Goal: Task Accomplishment & Management: Manage account settings

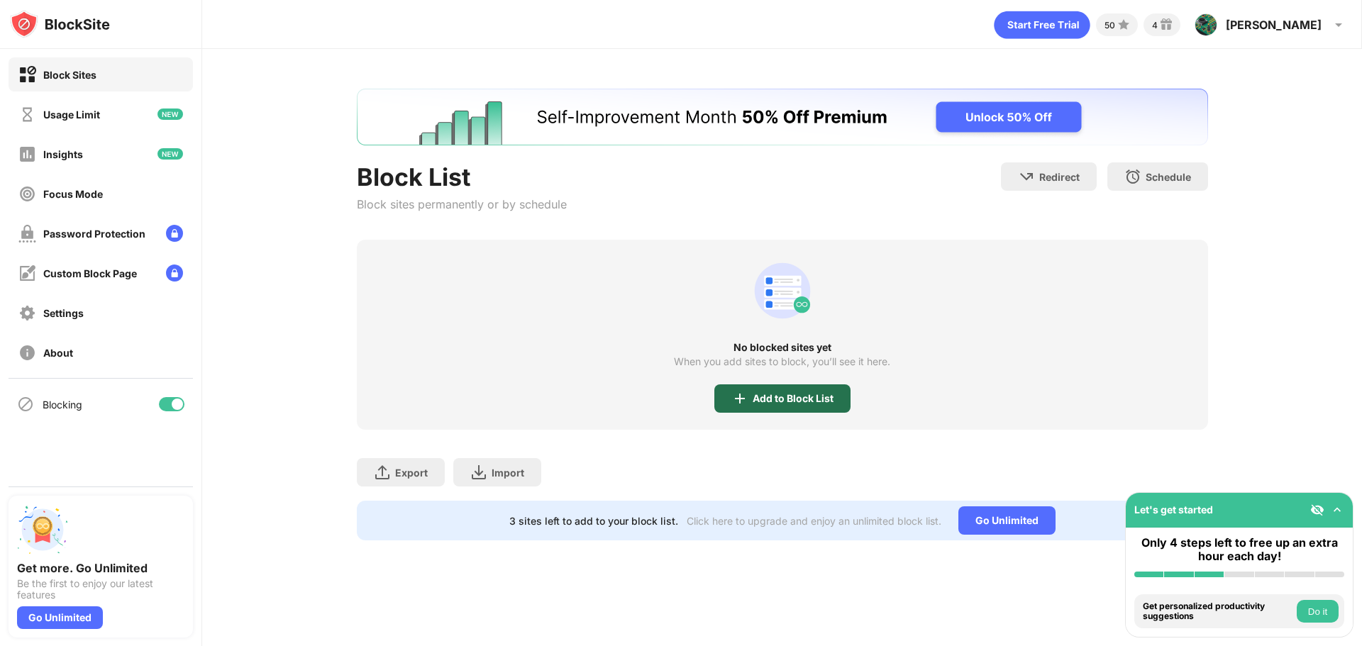
click at [785, 394] on div "Add to Block List" at bounding box center [793, 398] width 81 height 11
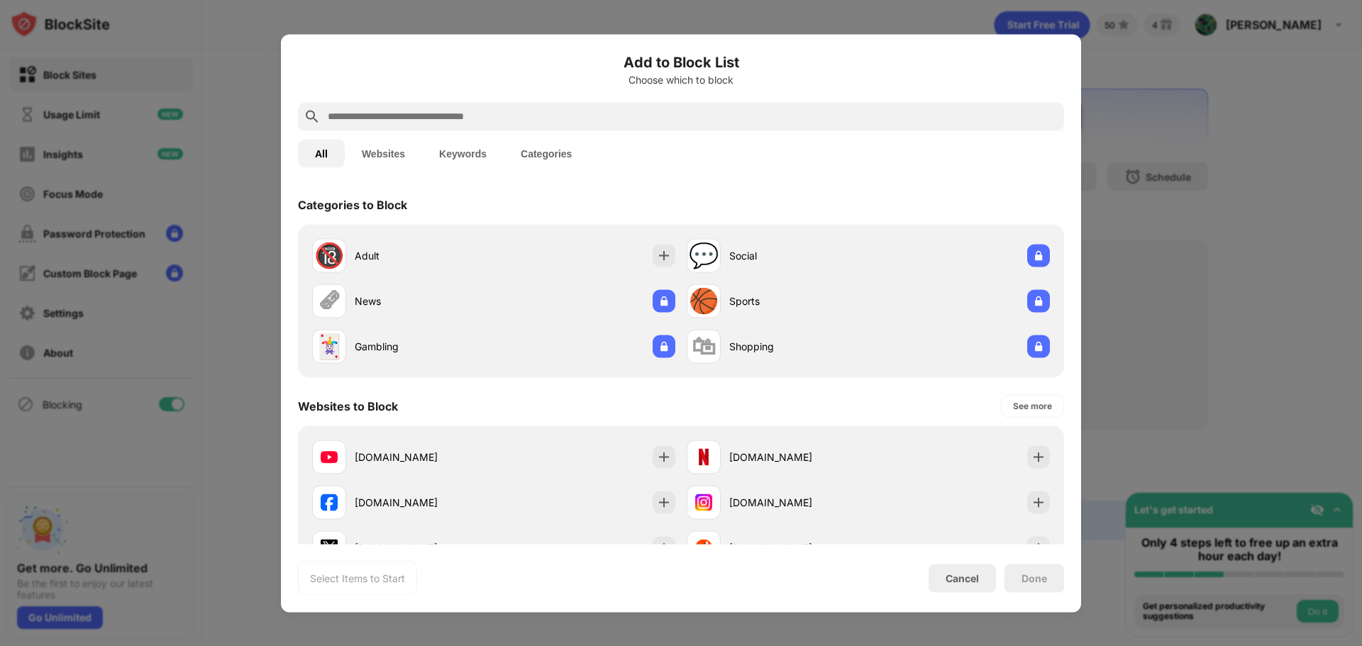
scroll to position [142, 0]
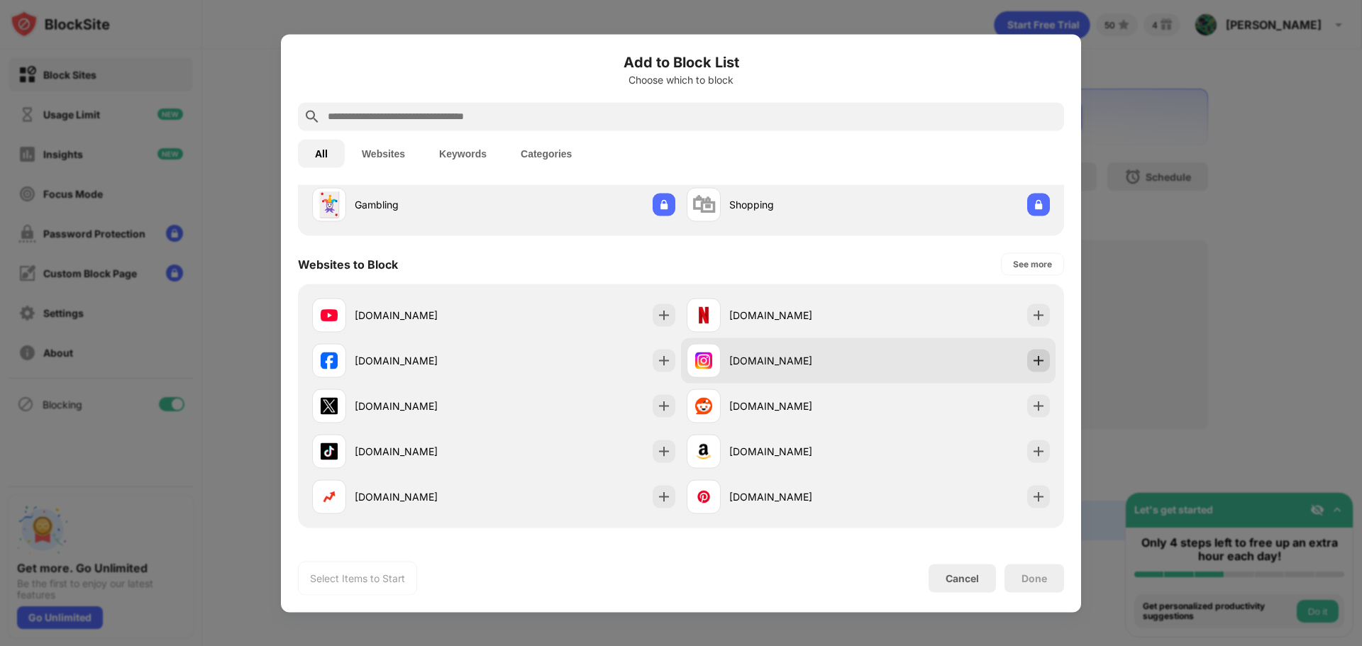
click at [1031, 362] on img at bounding box center [1038, 360] width 14 height 14
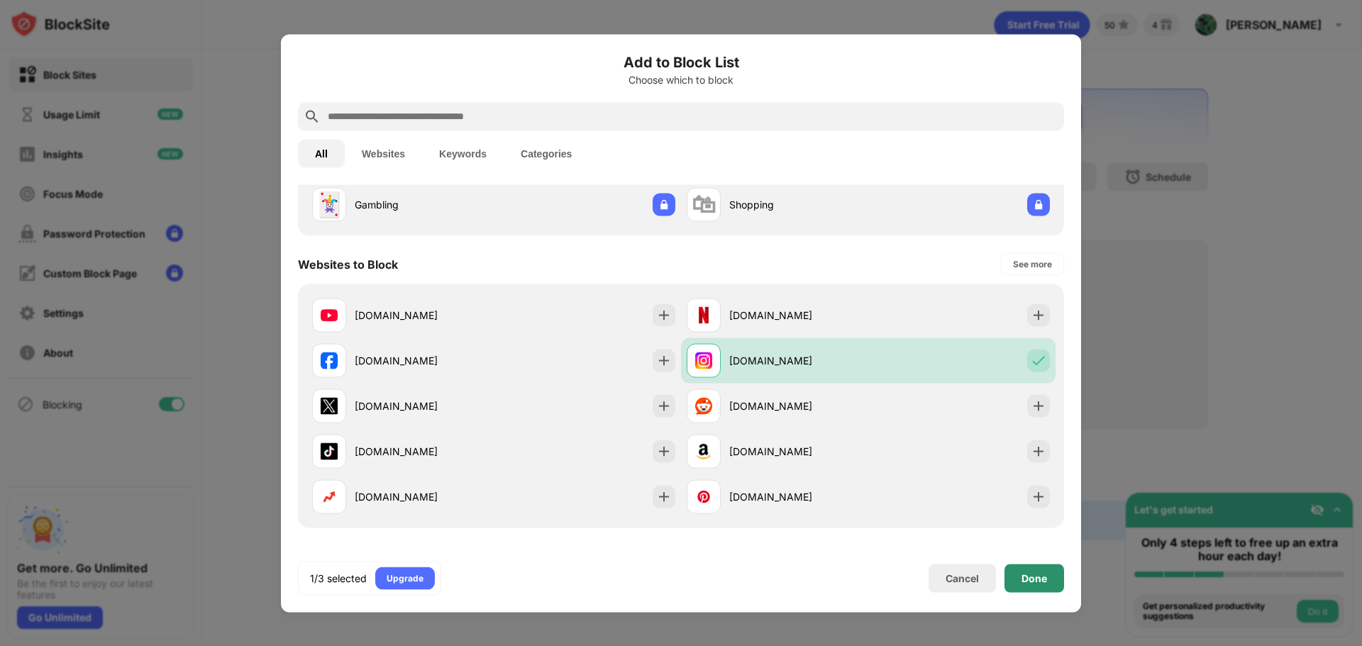
click at [1048, 572] on div "Done" at bounding box center [1034, 578] width 60 height 28
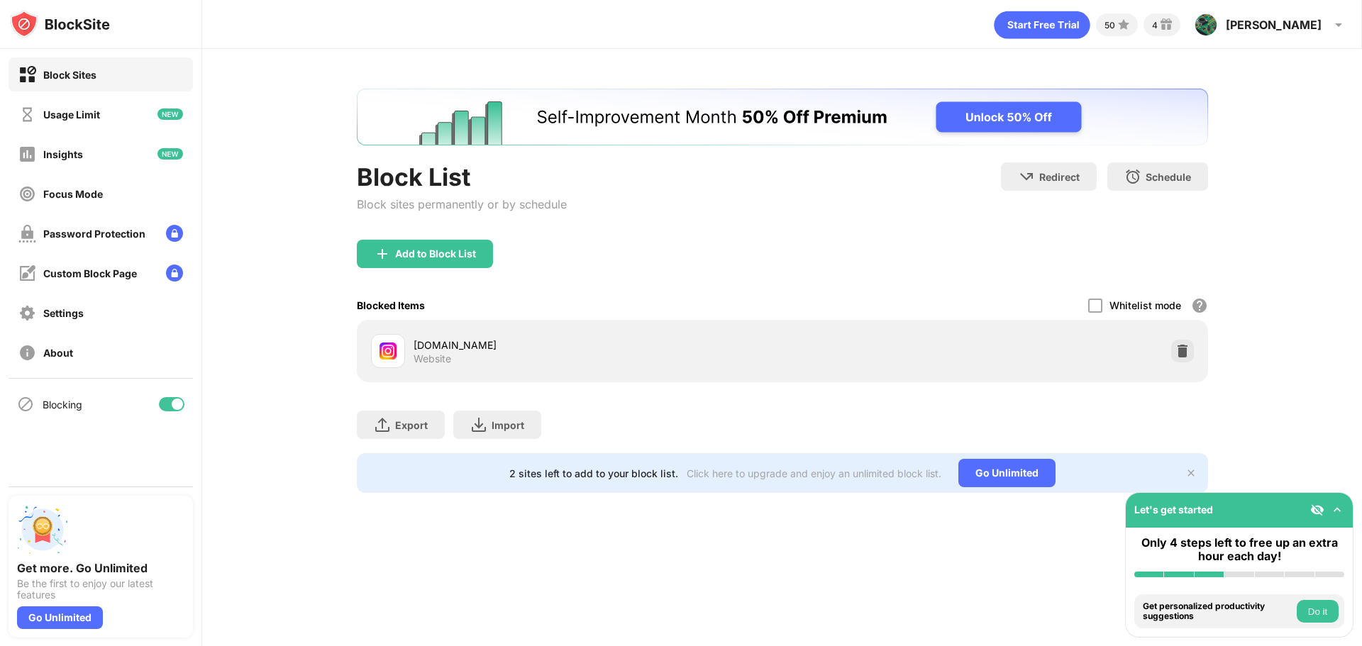
click at [1340, 511] on img at bounding box center [1337, 510] width 14 height 14
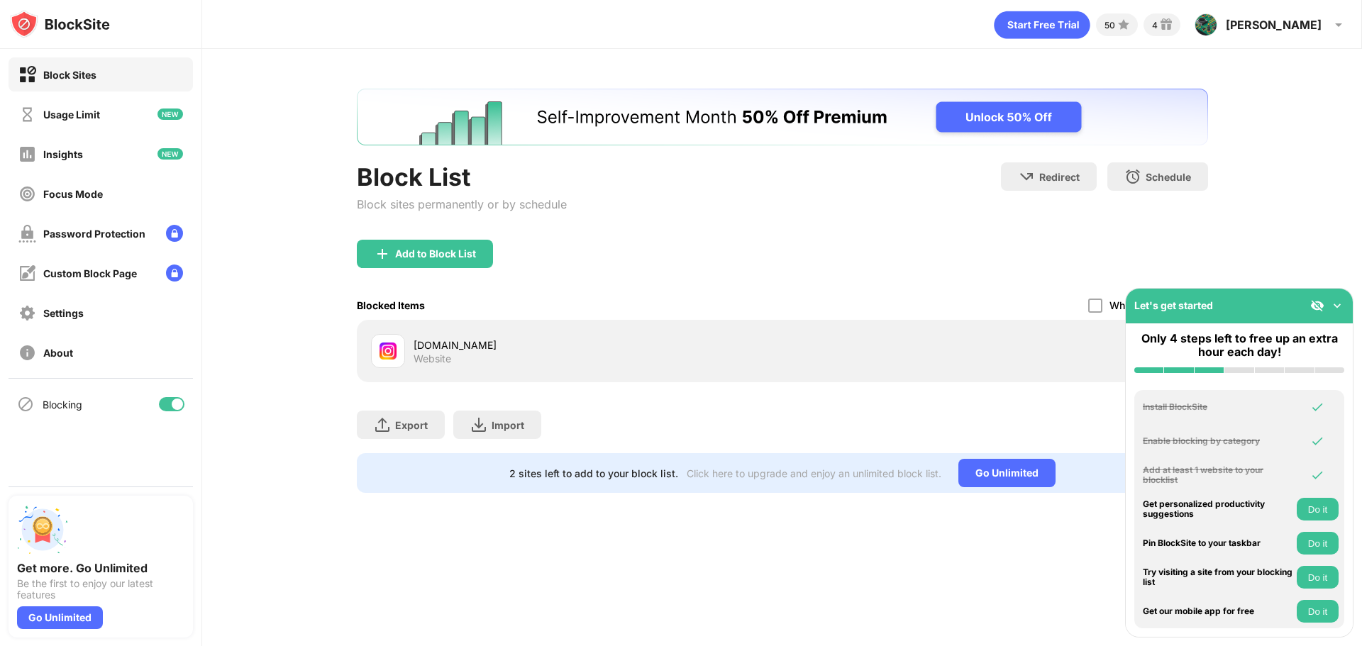
click at [1339, 310] on img at bounding box center [1337, 306] width 14 height 14
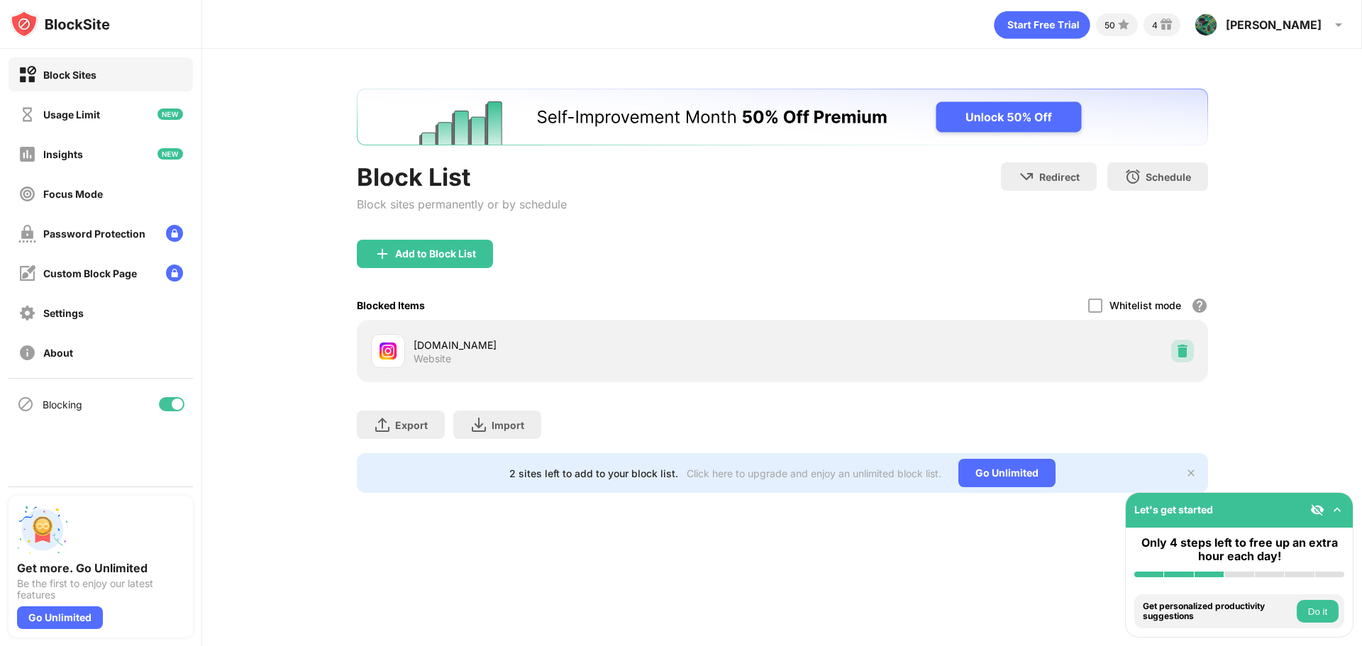
click at [1182, 355] on img at bounding box center [1182, 351] width 14 height 14
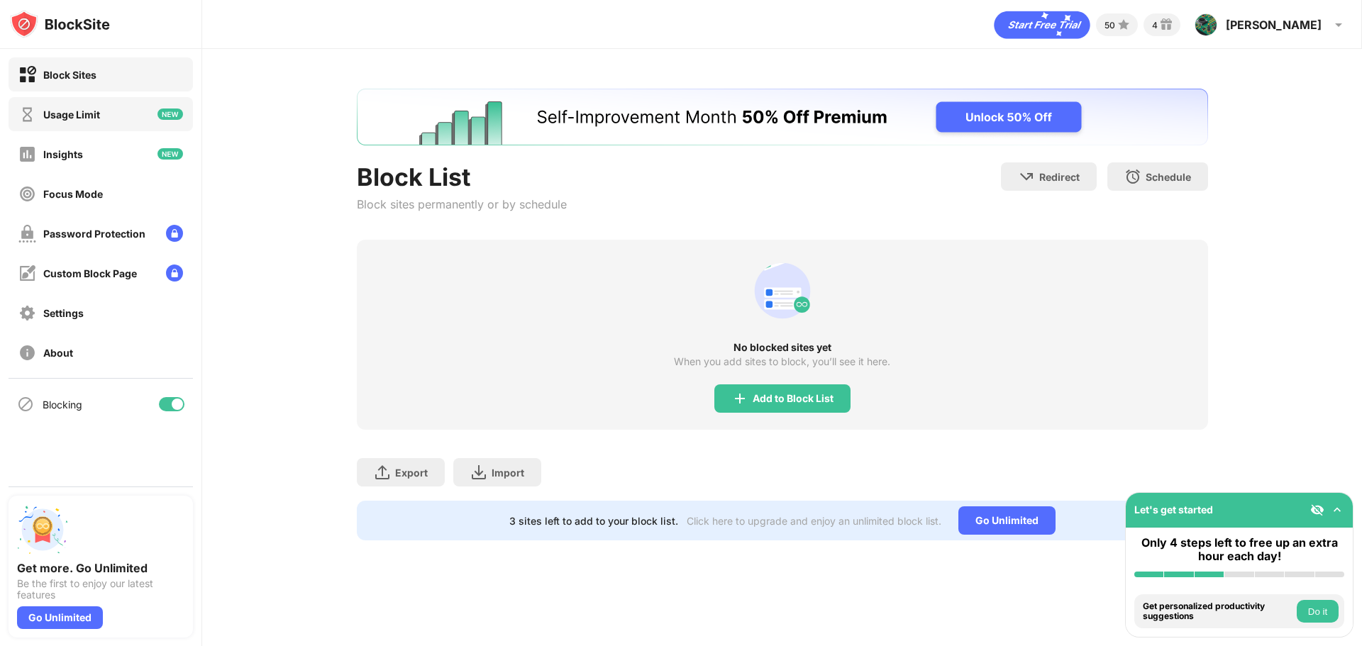
click at [62, 115] on div "Usage Limit" at bounding box center [71, 115] width 57 height 12
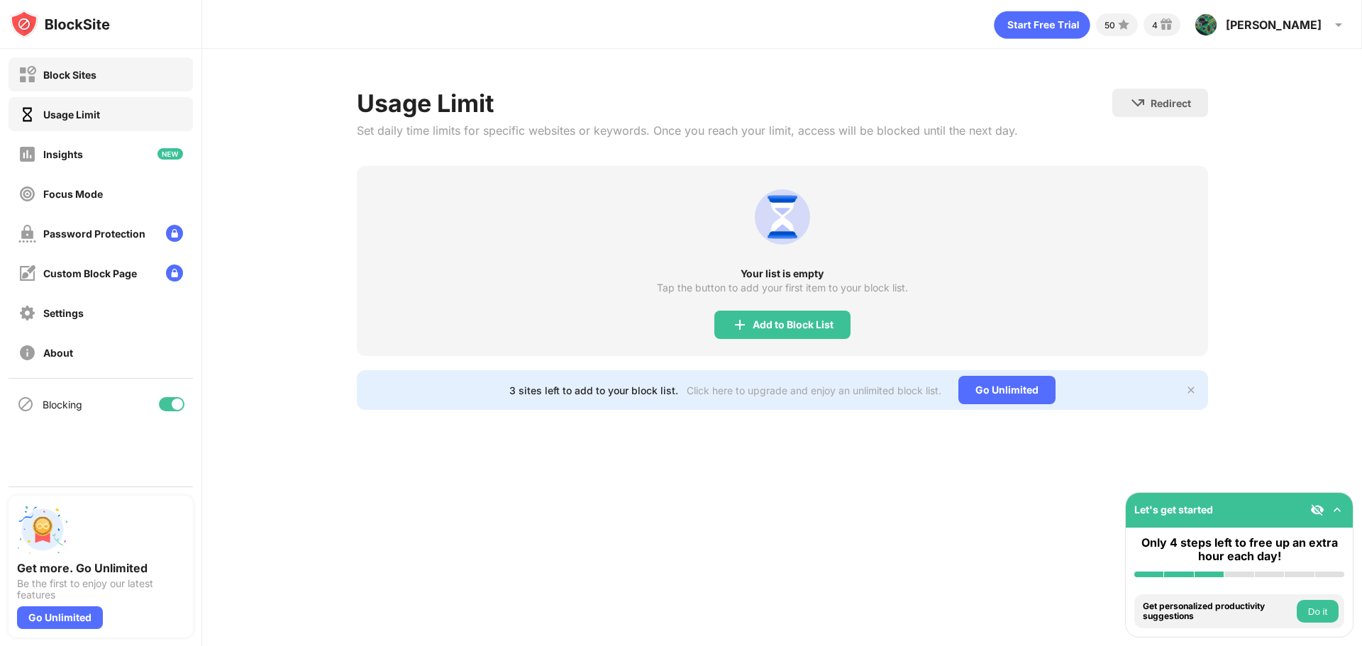
click at [73, 77] on div "Block Sites" at bounding box center [69, 75] width 53 height 12
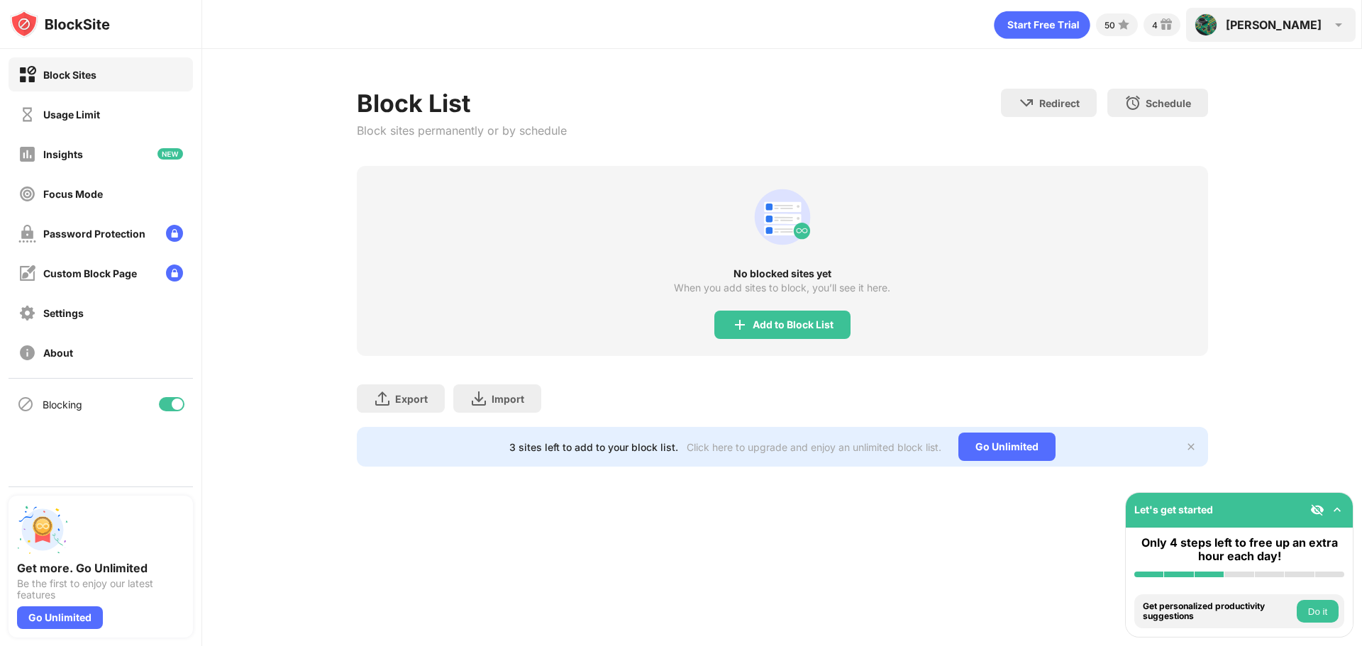
click at [1217, 23] on img at bounding box center [1205, 24] width 23 height 23
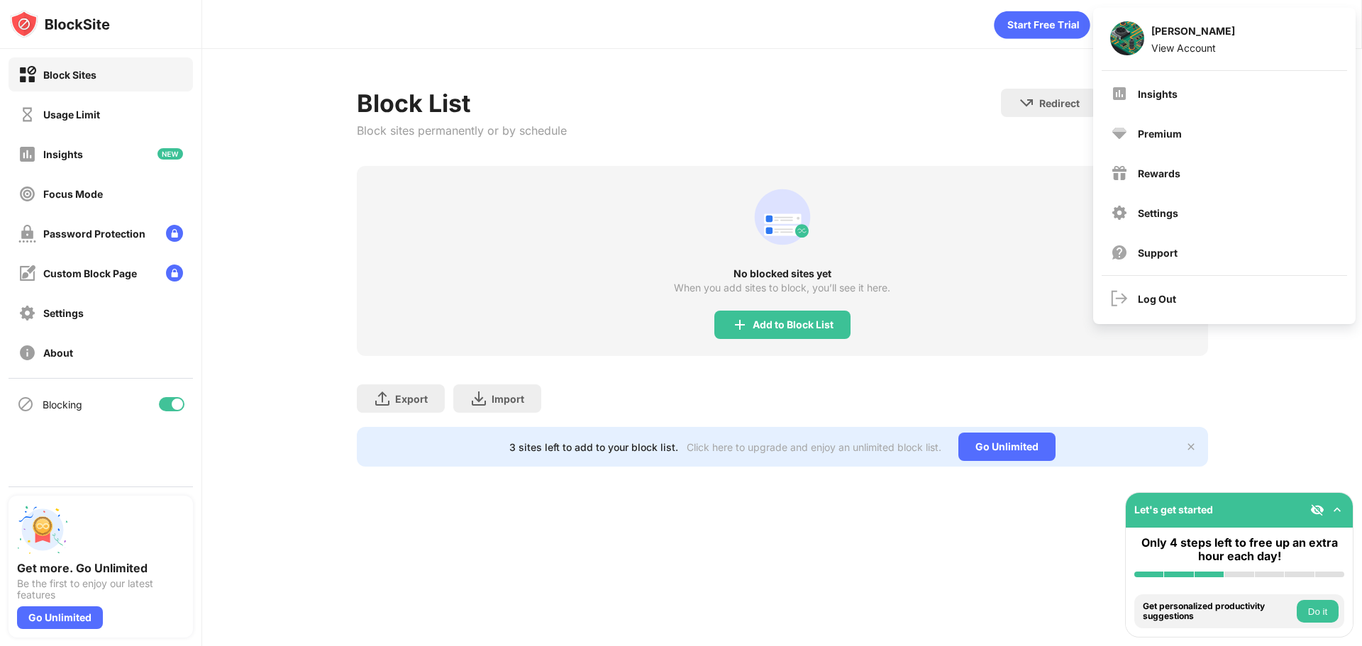
click at [882, 107] on div "Block List Block sites permanently or by schedule Redirect Choose a site to be …" at bounding box center [782, 127] width 851 height 77
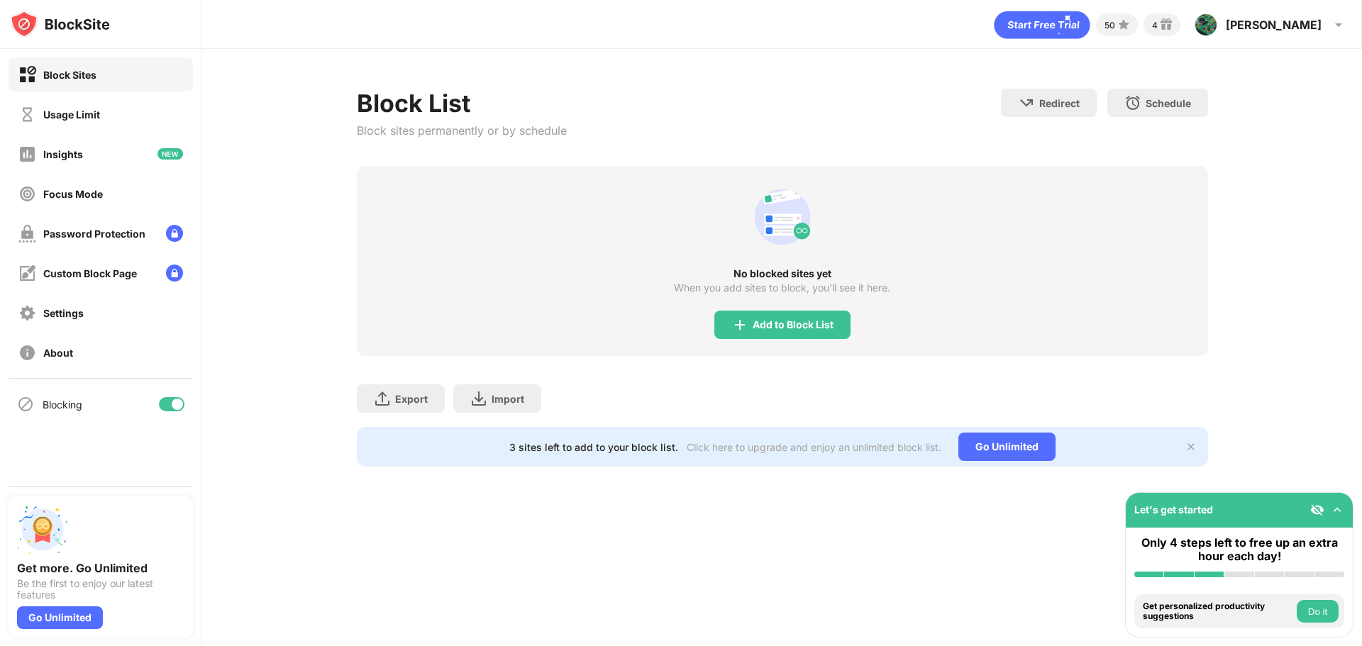
click at [1182, 448] on div "3 sites left to add to your block list. Click here to upgrade and enjoy an unli…" at bounding box center [782, 447] width 851 height 40
click at [1189, 444] on img at bounding box center [1190, 446] width 11 height 11
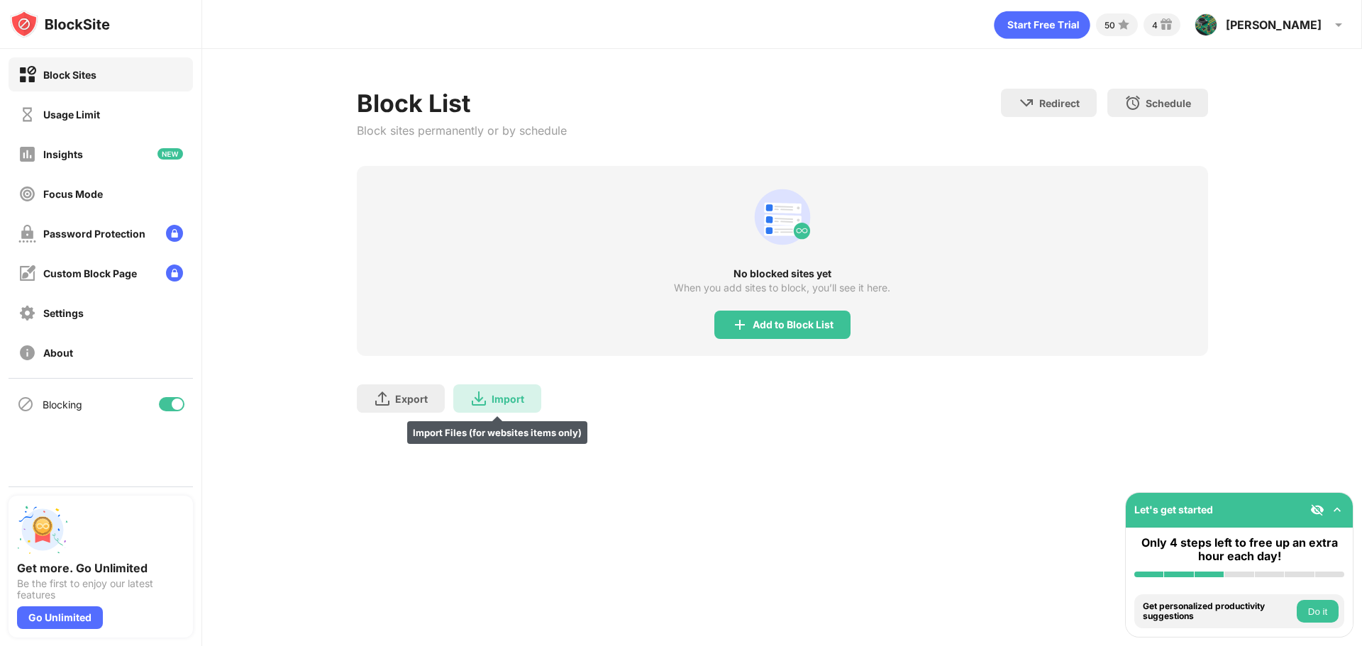
click at [496, 393] on div "Import" at bounding box center [508, 399] width 33 height 12
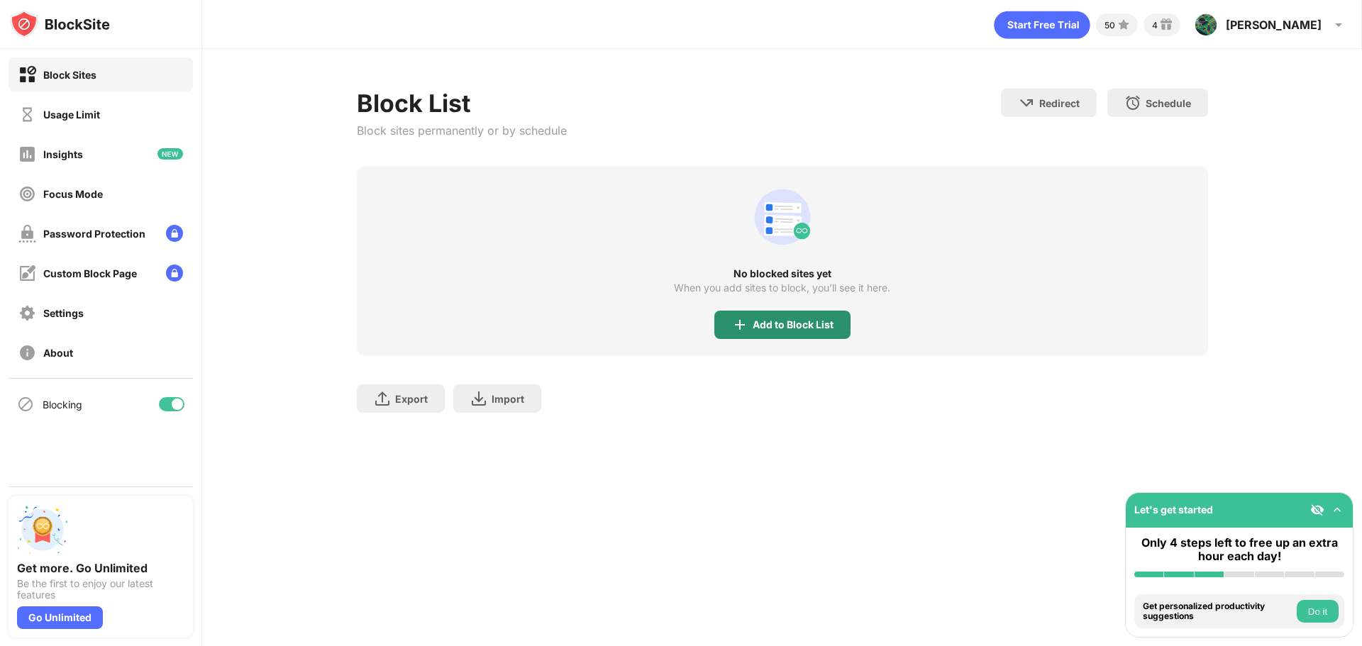
click at [782, 330] on div "Add to Block List" at bounding box center [793, 324] width 81 height 11
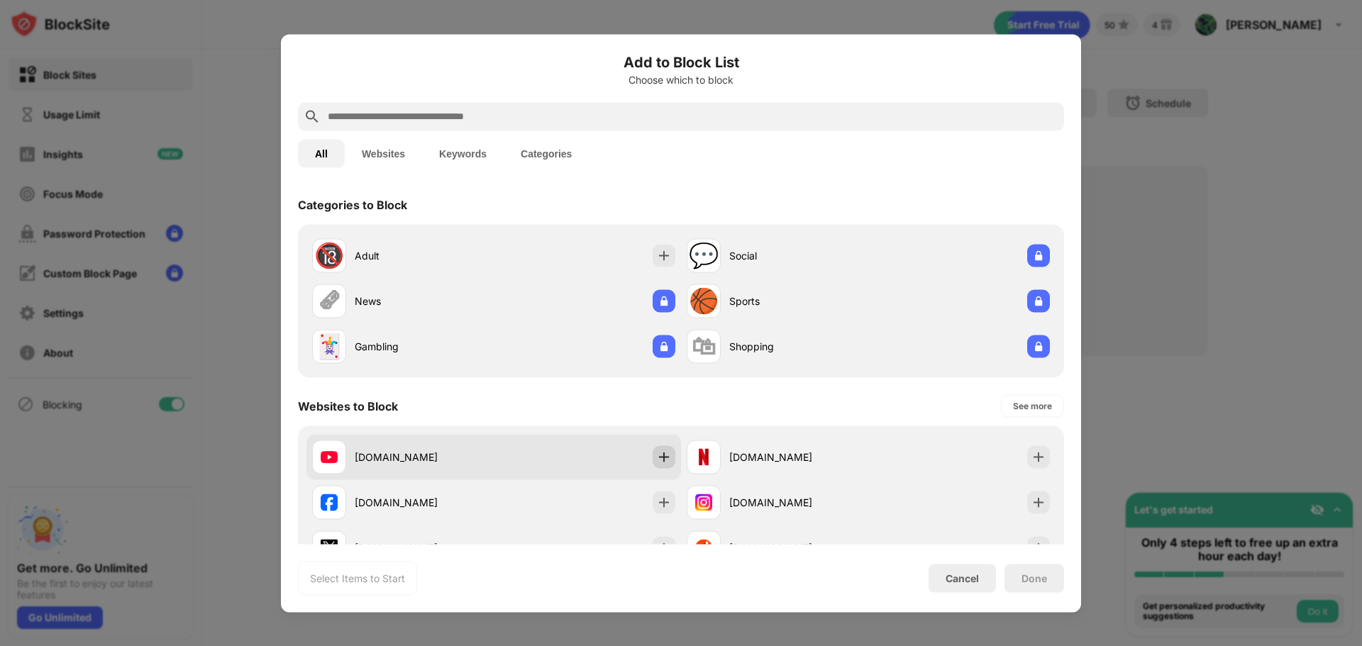
click at [661, 462] on img at bounding box center [664, 457] width 14 height 14
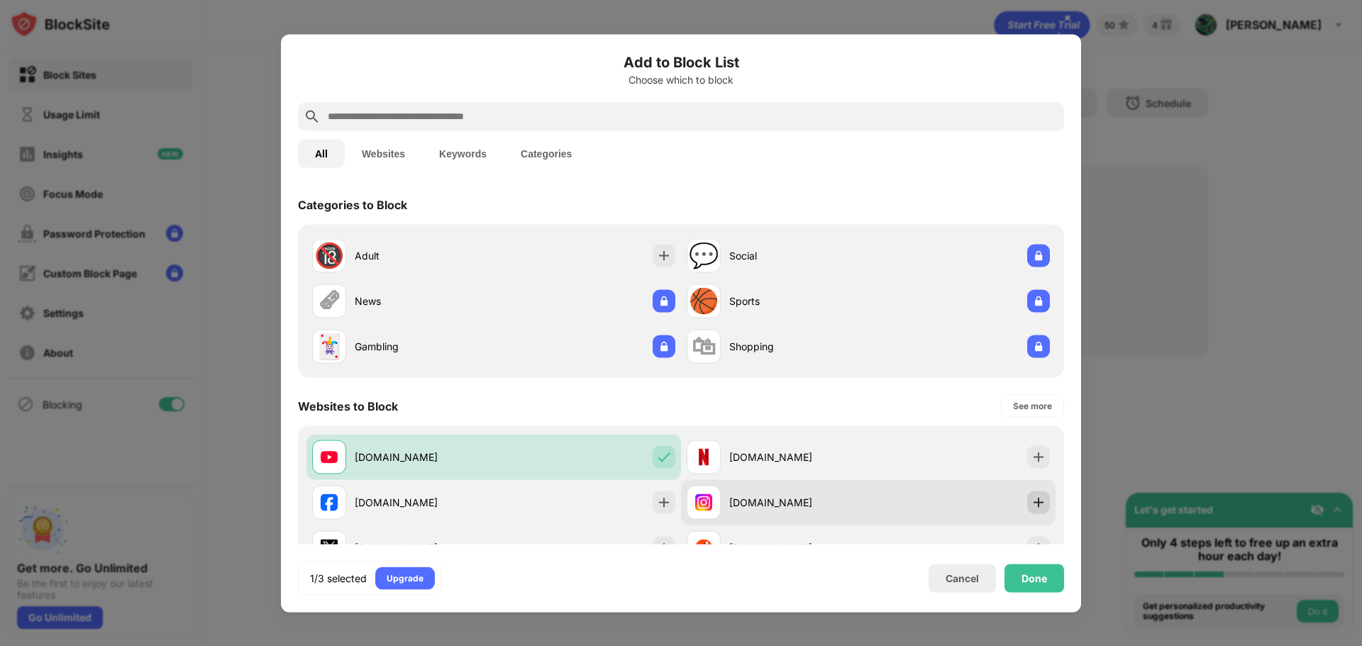
click at [1031, 511] on div at bounding box center [1038, 502] width 23 height 23
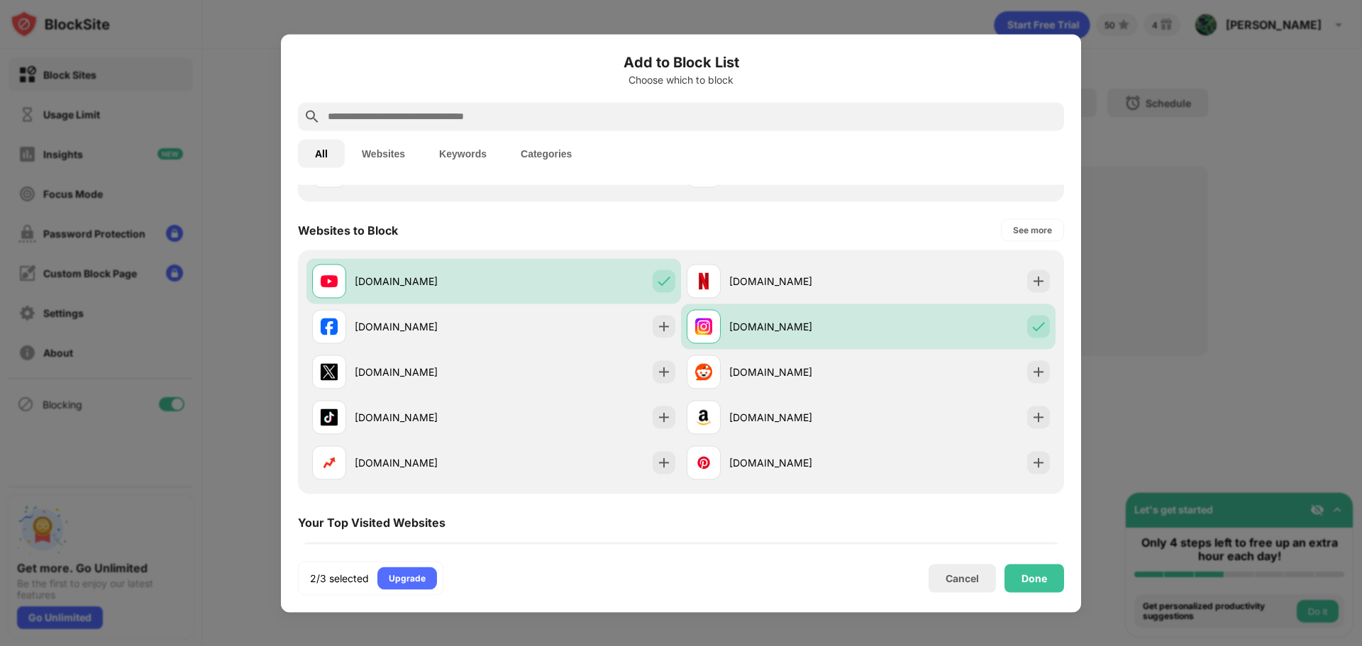
scroll to position [213, 0]
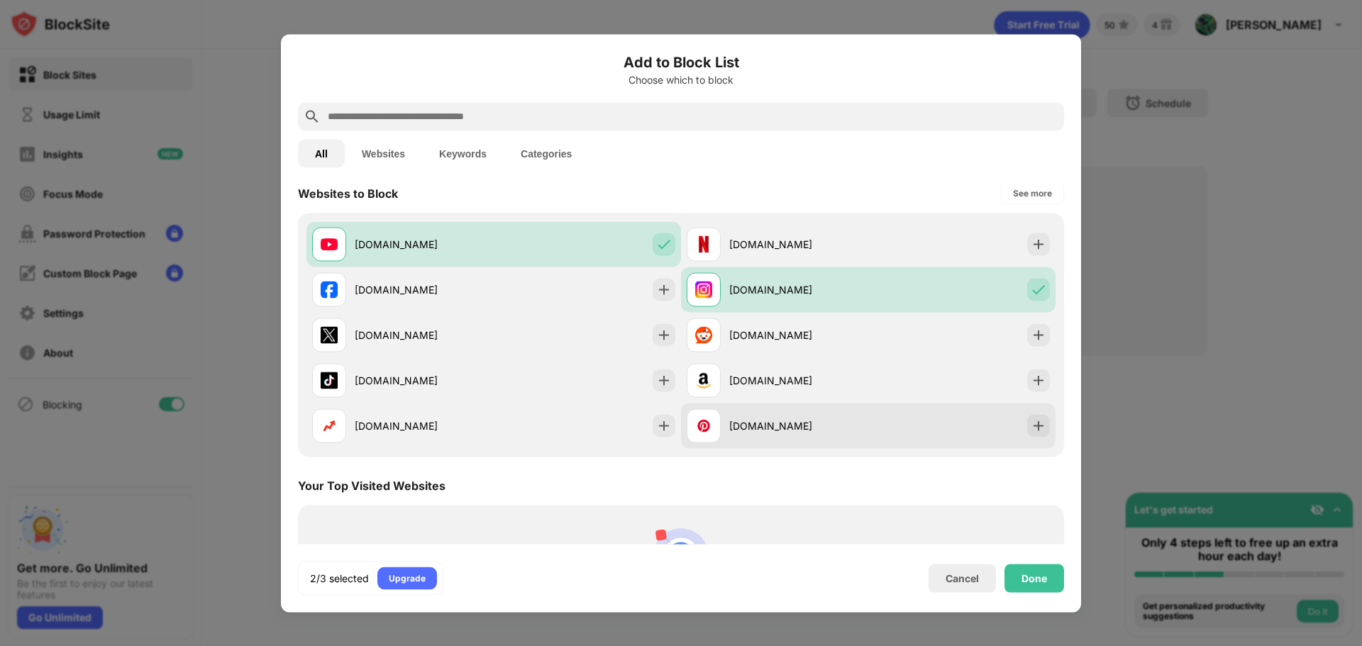
click at [1027, 431] on div at bounding box center [1038, 425] width 23 height 23
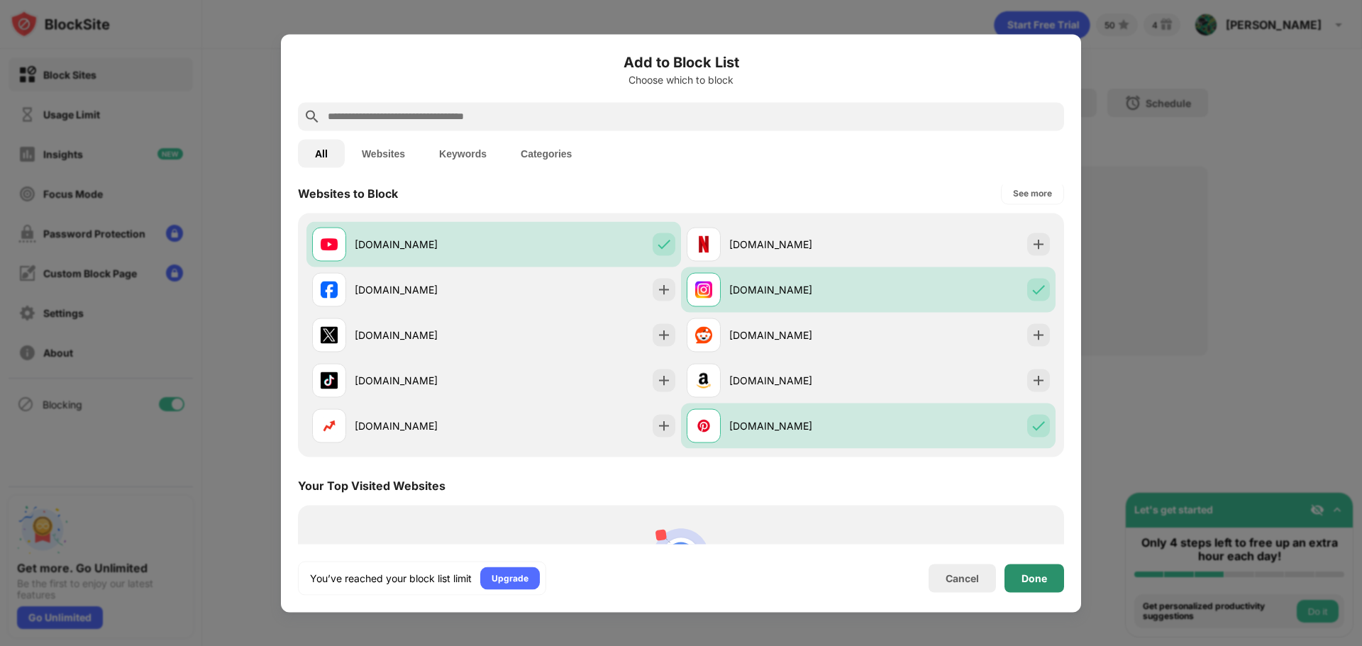
click at [1028, 569] on div "Done" at bounding box center [1034, 578] width 60 height 28
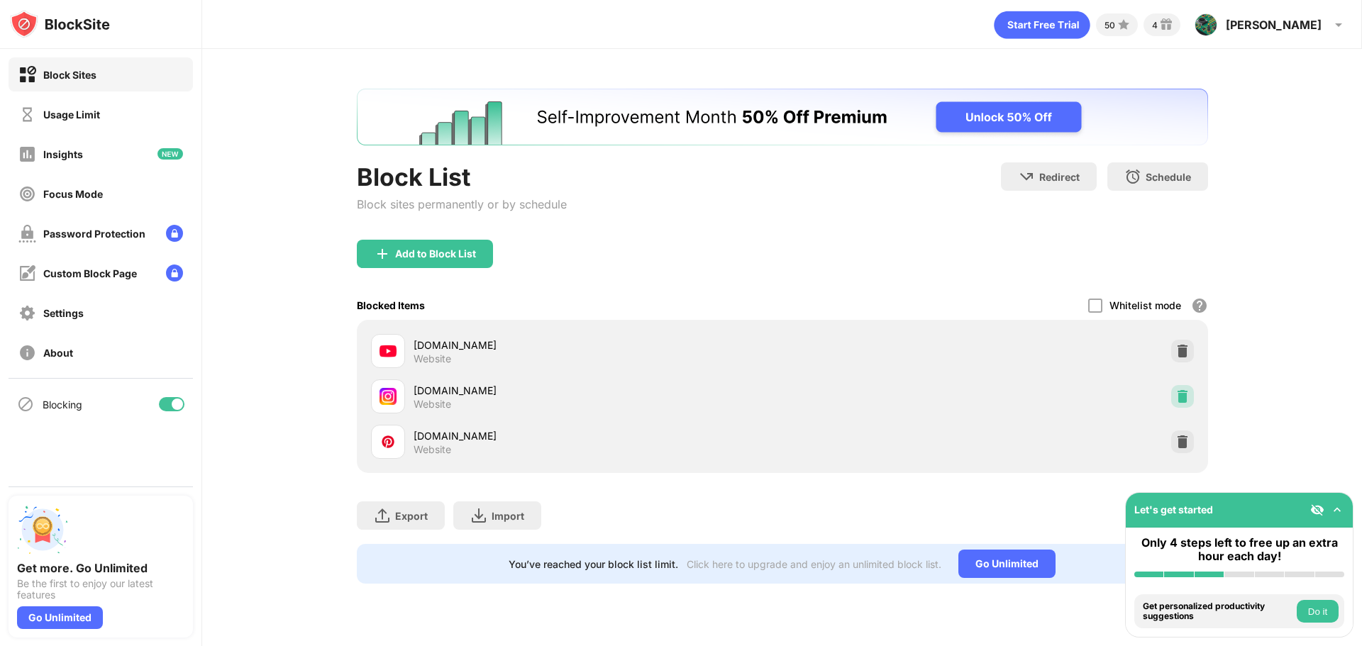
click at [1182, 394] on img at bounding box center [1182, 396] width 14 height 14
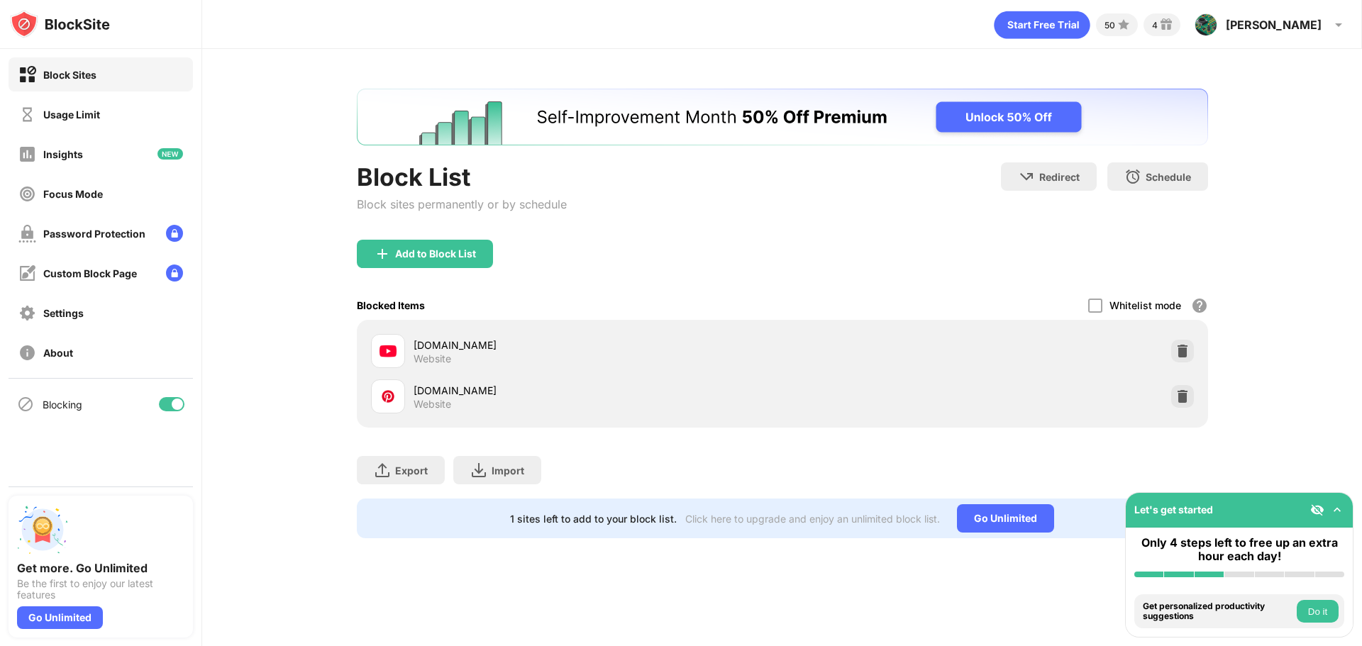
click at [1121, 307] on div "Whitelist mode" at bounding box center [1145, 305] width 72 height 12
click at [1100, 307] on div at bounding box center [1095, 306] width 14 height 14
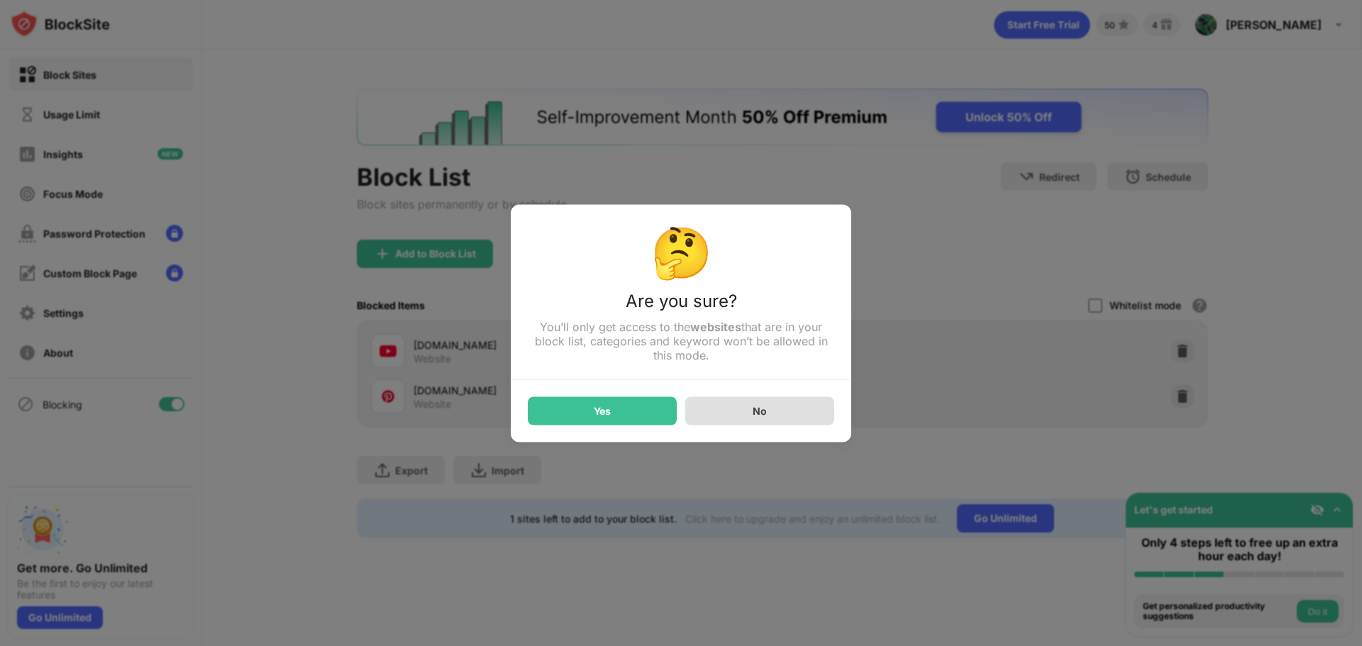
click at [767, 413] on div "No" at bounding box center [759, 410] width 149 height 28
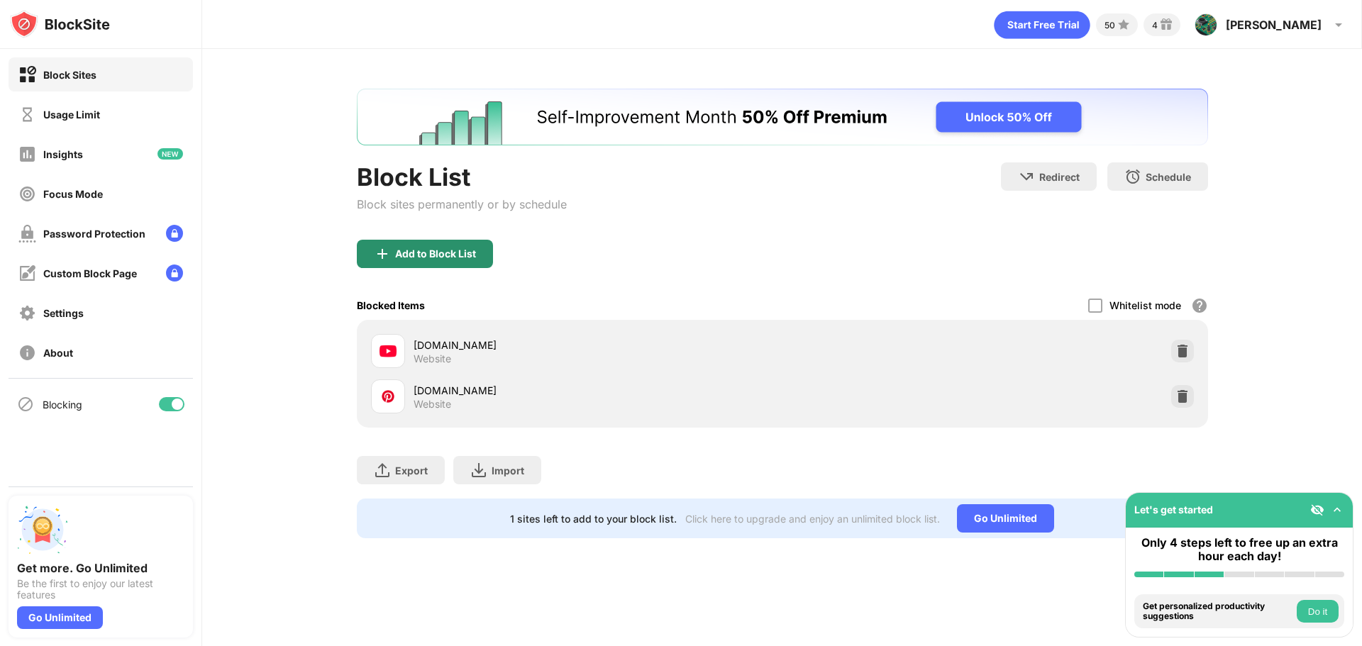
click at [469, 255] on div "Add to Block List" at bounding box center [435, 253] width 81 height 11
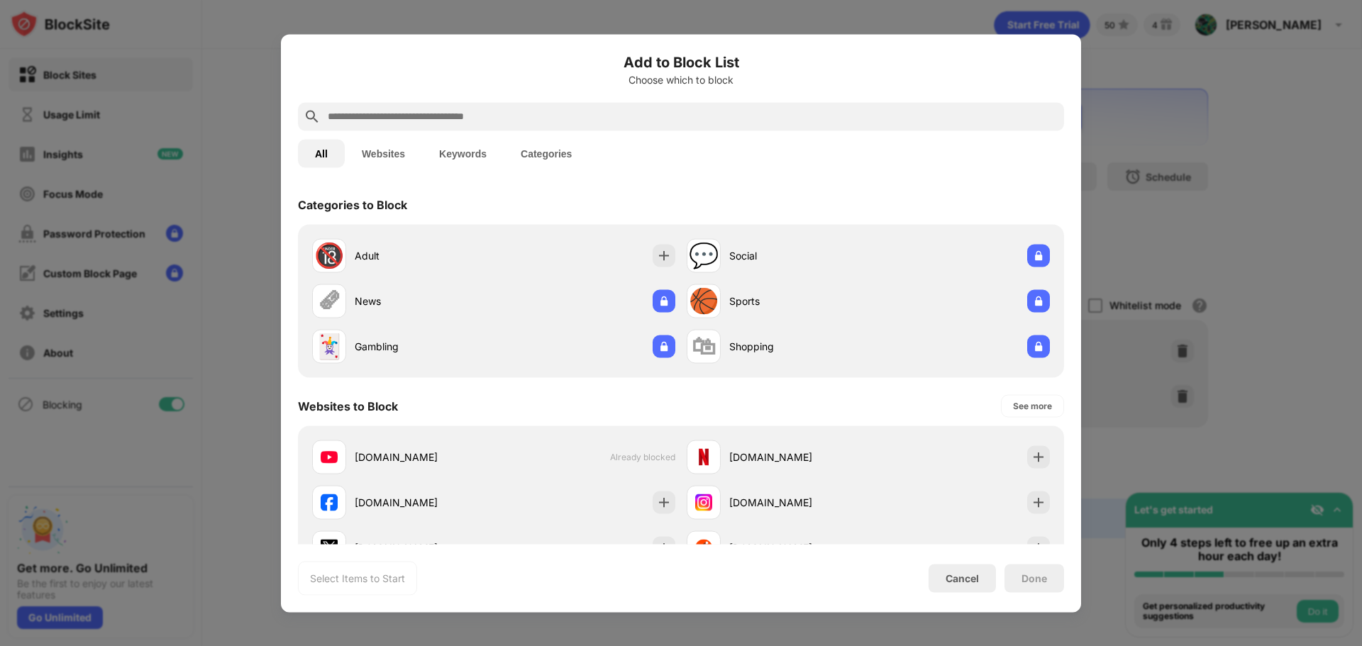
click at [471, 120] on input "text" at bounding box center [692, 116] width 732 height 17
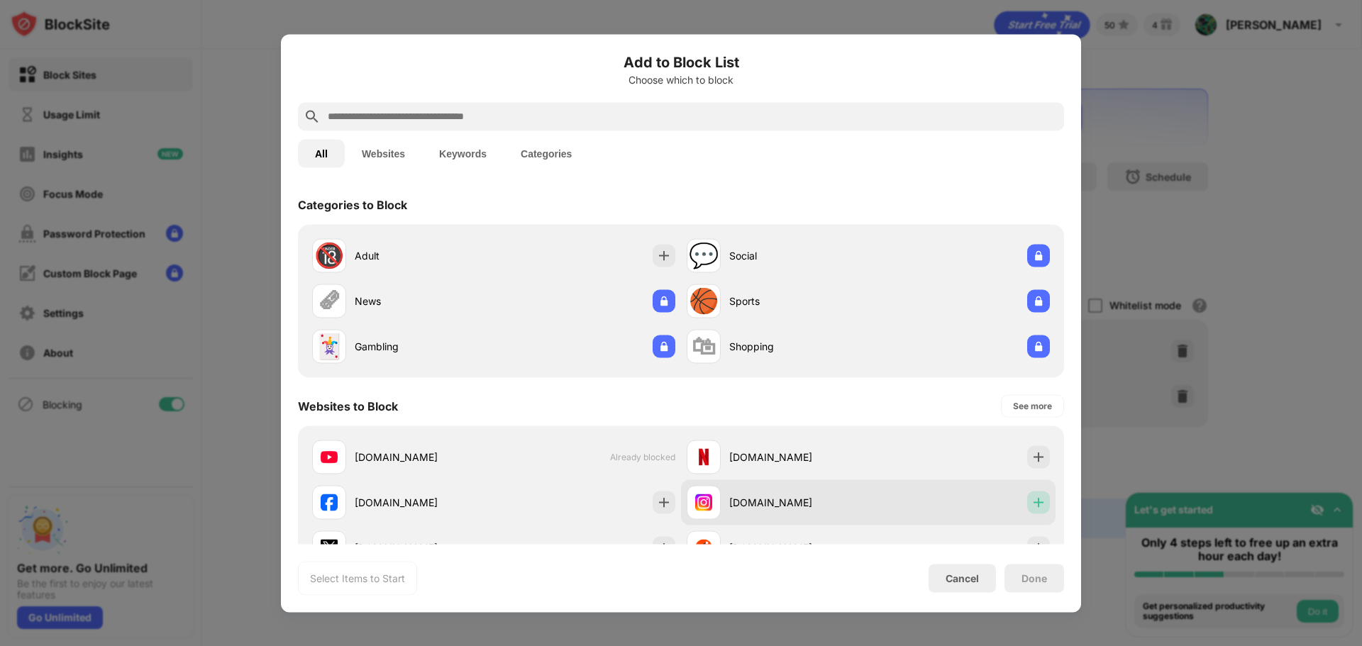
click at [1031, 500] on img at bounding box center [1038, 502] width 14 height 14
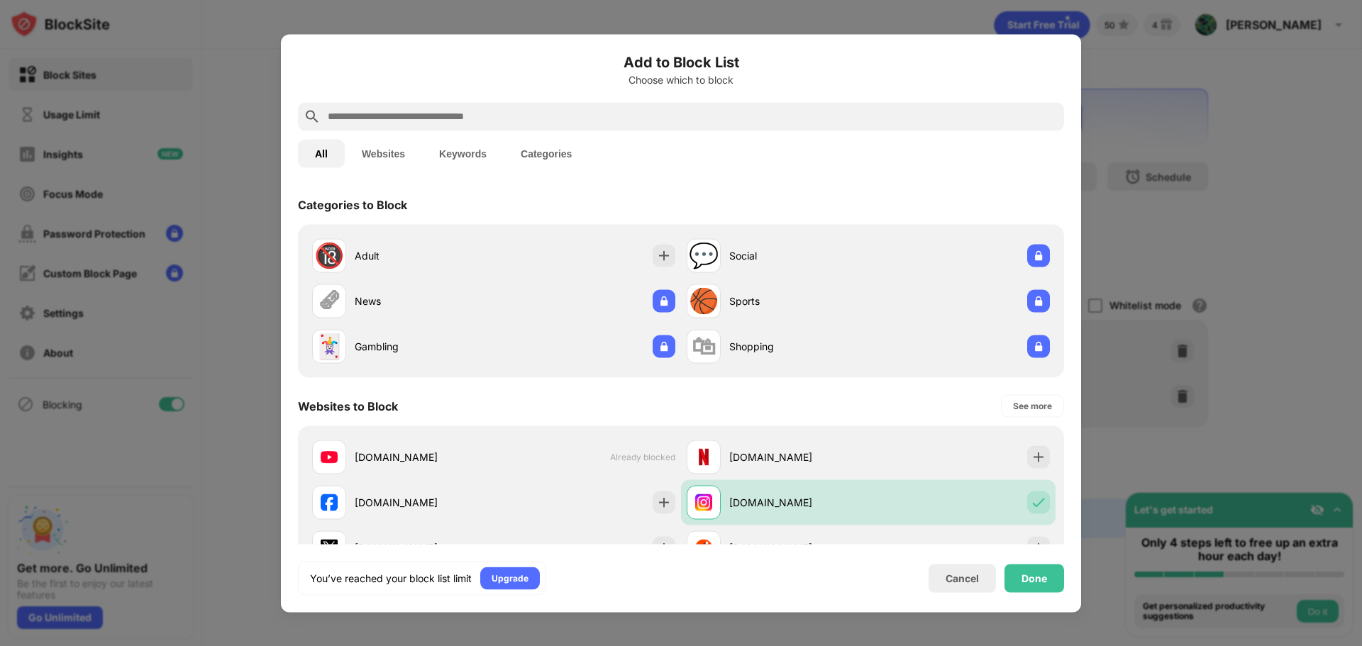
click at [1043, 573] on div "Done" at bounding box center [1034, 577] width 26 height 11
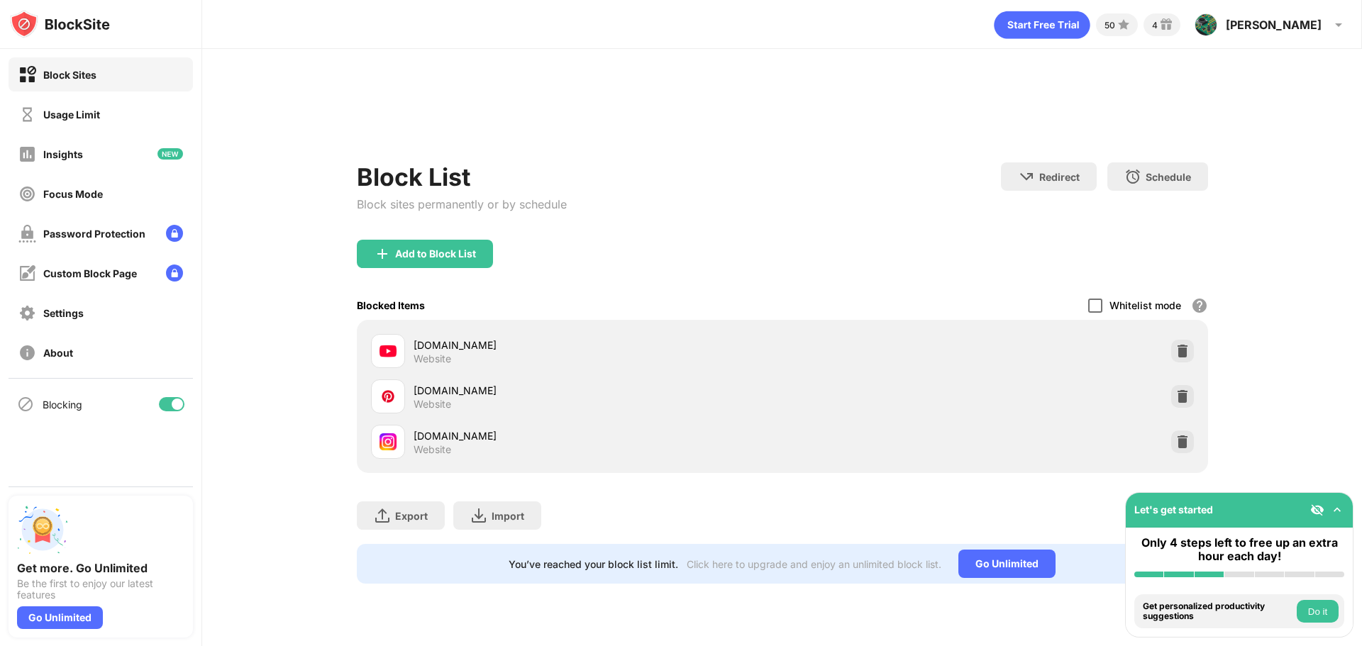
click at [1094, 304] on div at bounding box center [1095, 306] width 14 height 14
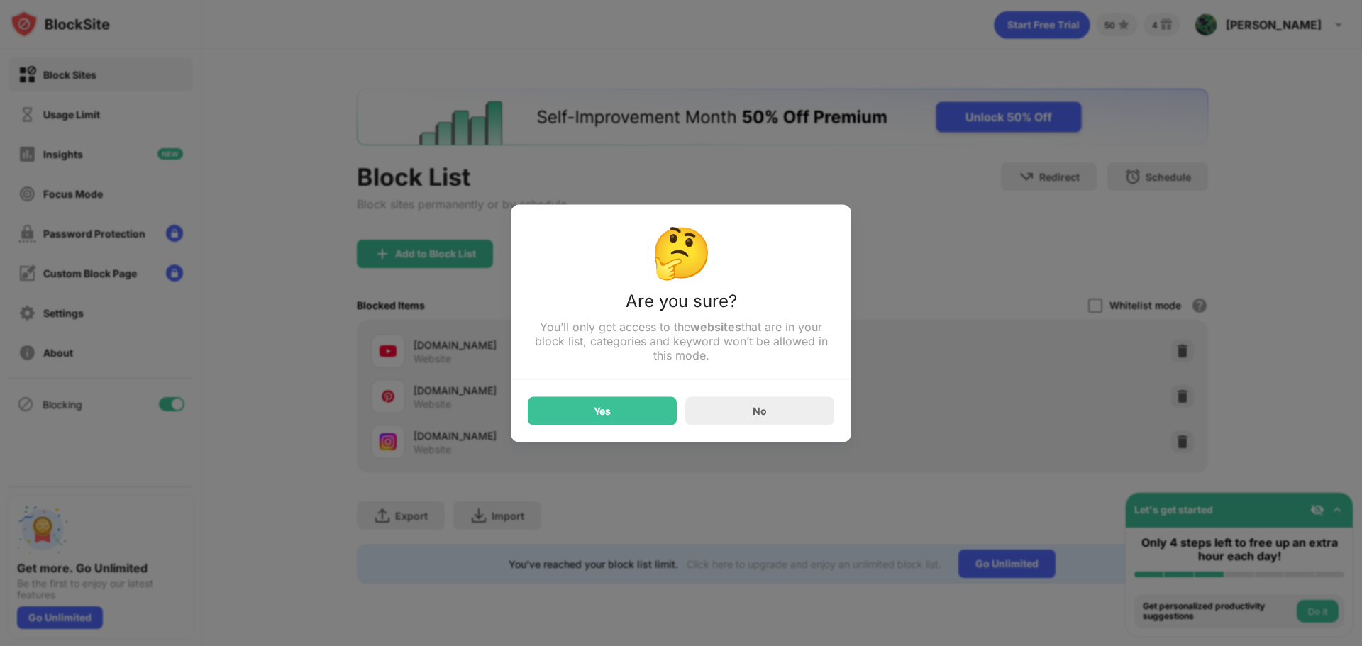
click at [633, 421] on div "Yes" at bounding box center [602, 410] width 149 height 28
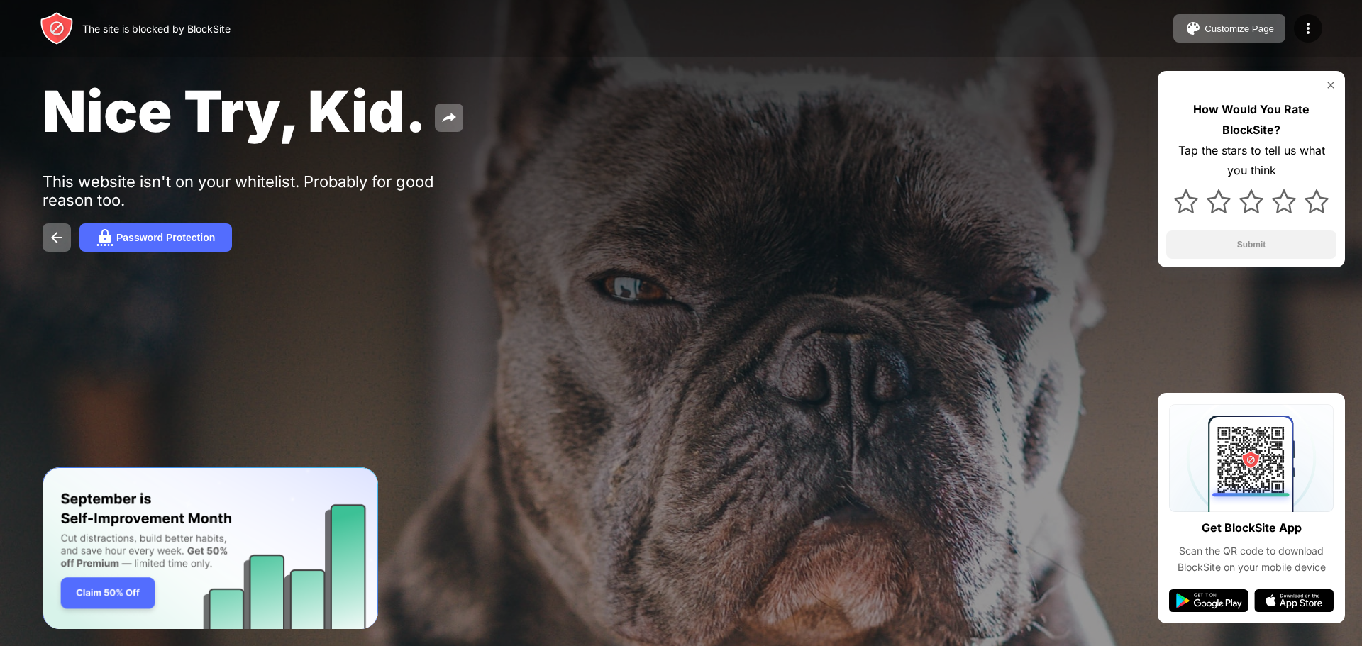
drag, startPoint x: 1304, startPoint y: 0, endPoint x: 1023, endPoint y: 96, distance: 296.3
click at [991, 116] on div "Nice Try, Kid." at bounding box center [553, 111] width 1021 height 69
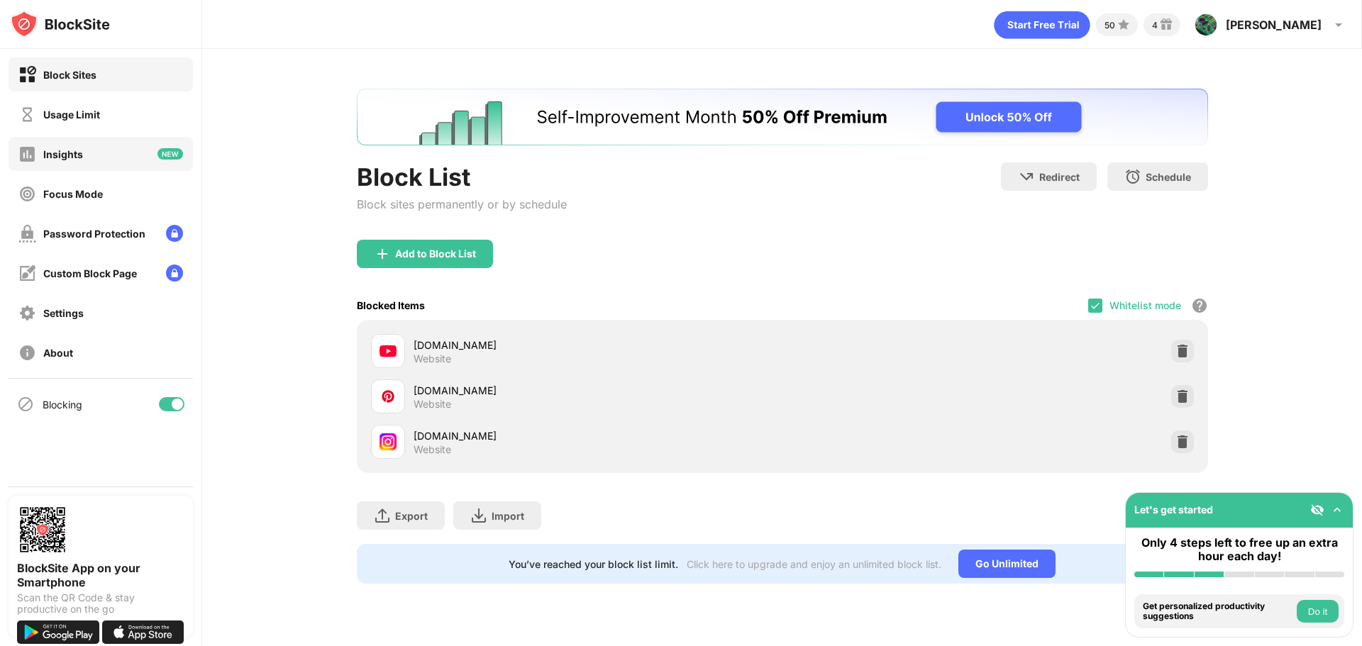
click at [92, 159] on div "Insights" at bounding box center [101, 154] width 184 height 34
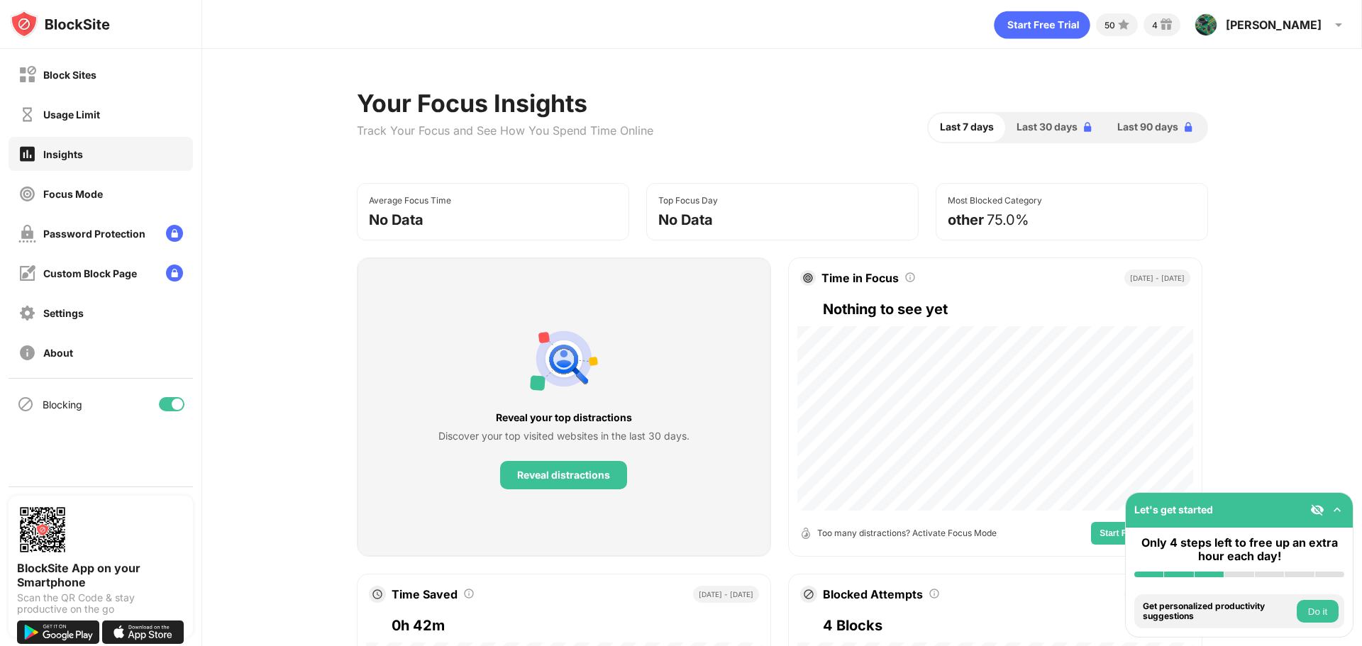
click at [91, 197] on div "Focus Mode" at bounding box center [73, 194] width 60 height 12
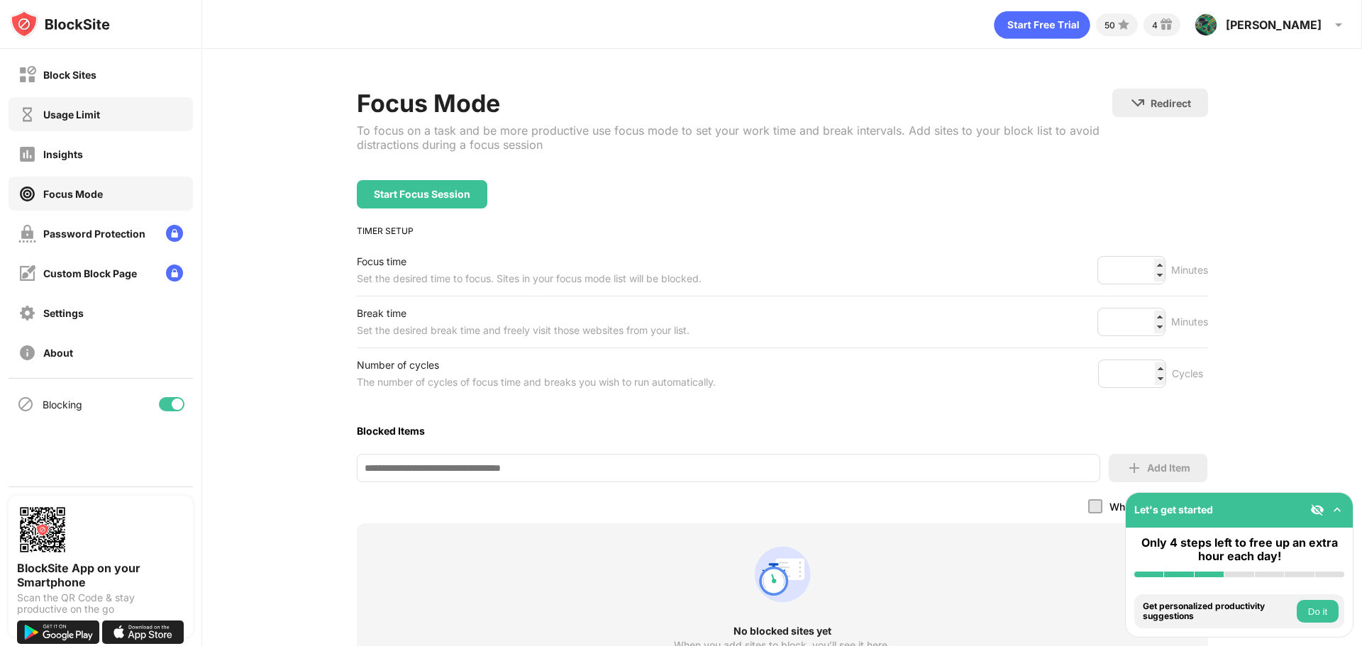
click at [75, 109] on div "Usage Limit" at bounding box center [71, 115] width 57 height 12
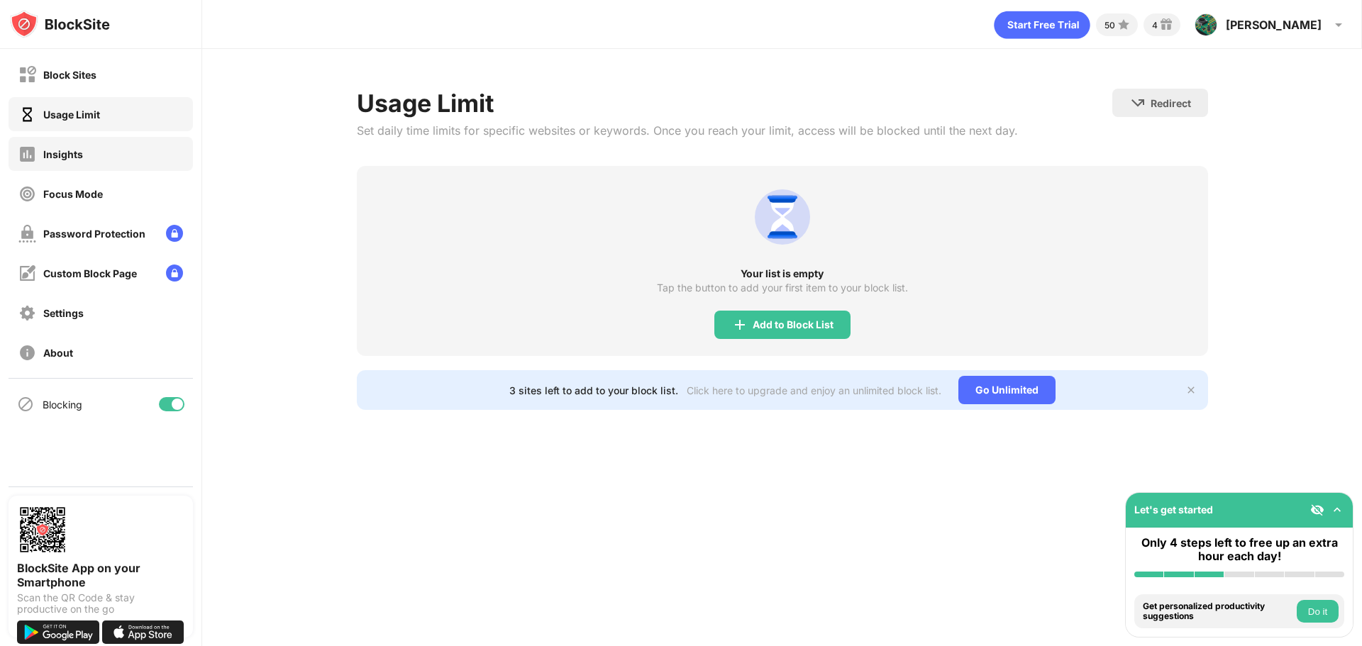
click at [57, 149] on div "Insights" at bounding box center [63, 154] width 40 height 12
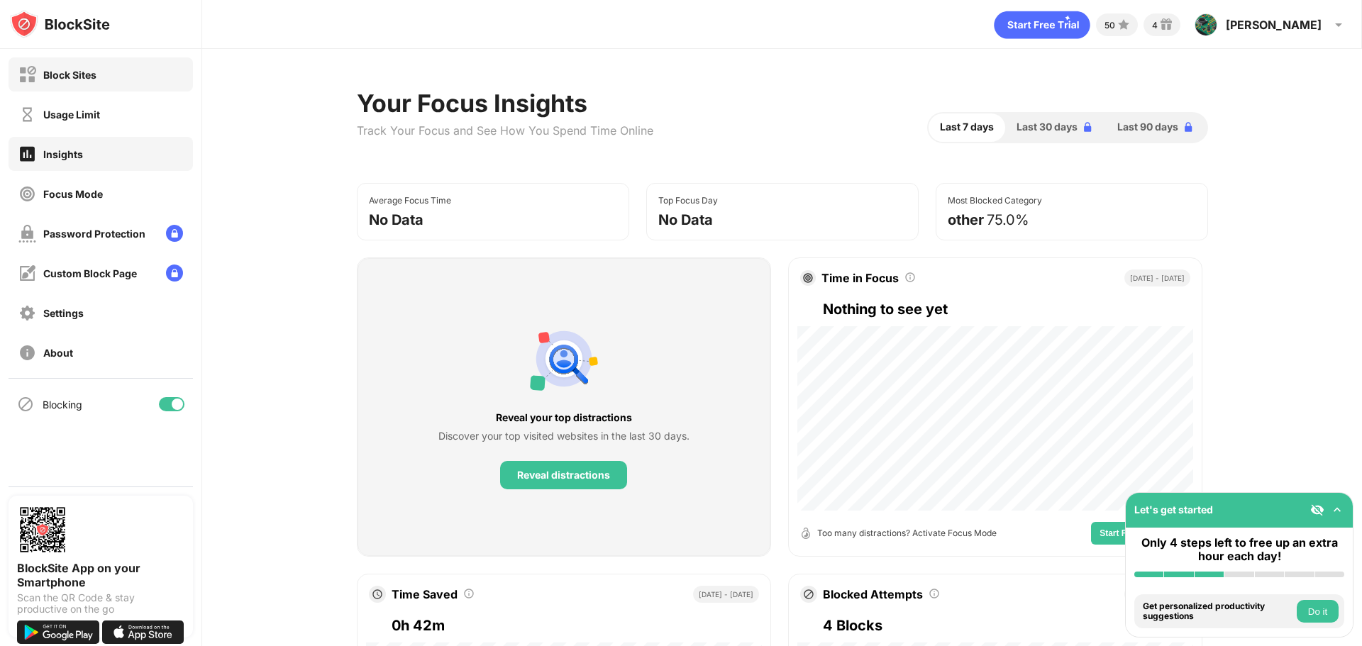
click at [62, 87] on div "Block Sites" at bounding box center [101, 74] width 184 height 34
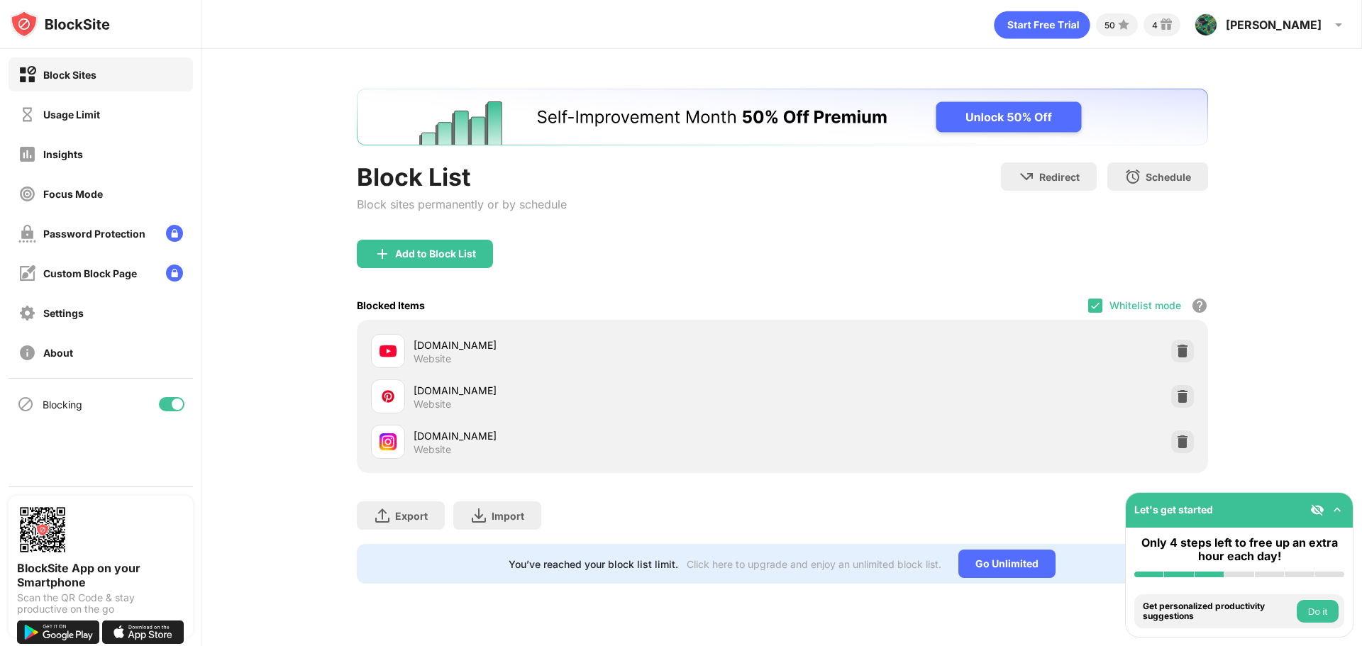
click at [1318, 516] on img at bounding box center [1317, 510] width 14 height 14
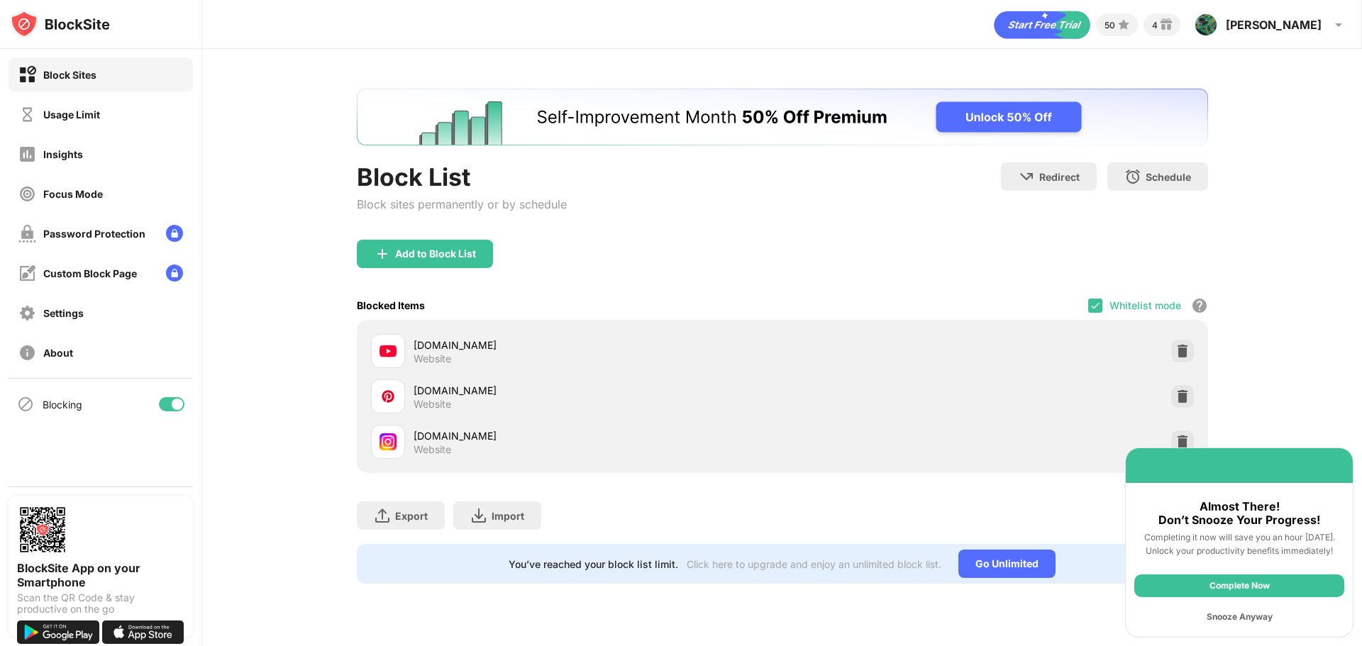
click at [1245, 618] on div "Snooze Anyway" at bounding box center [1239, 617] width 210 height 23
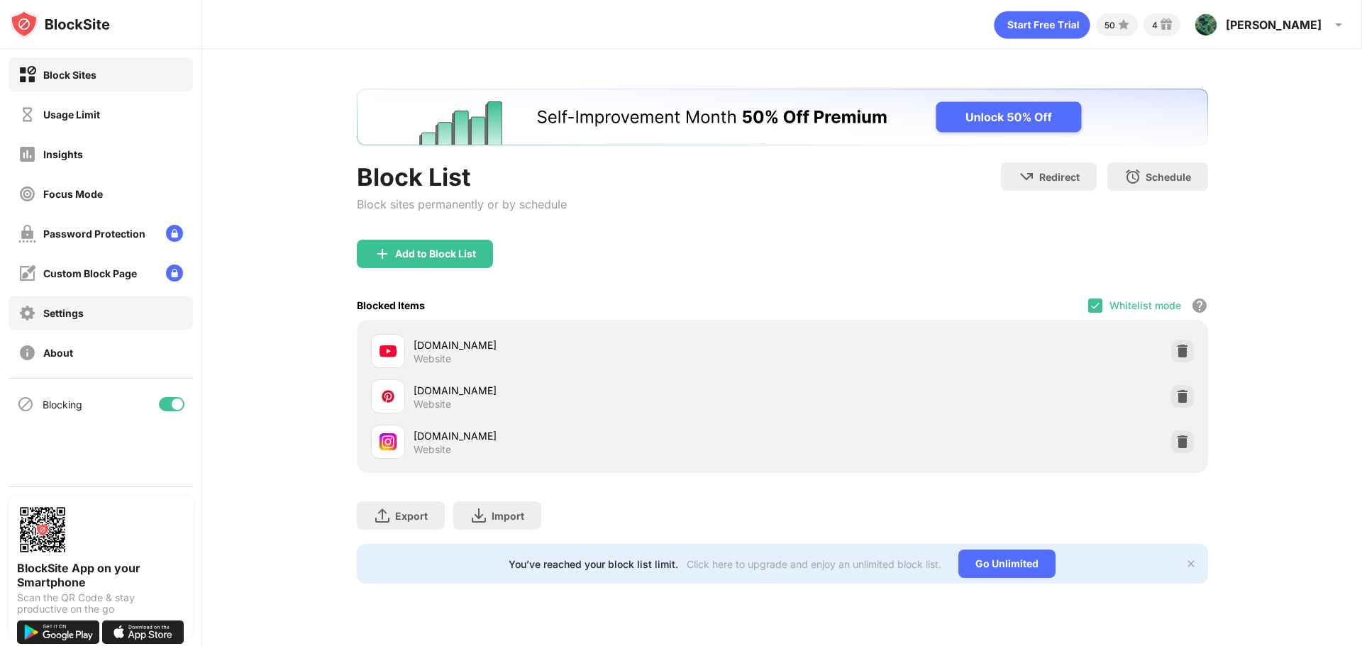
click at [65, 313] on div "Settings" at bounding box center [63, 313] width 40 height 12
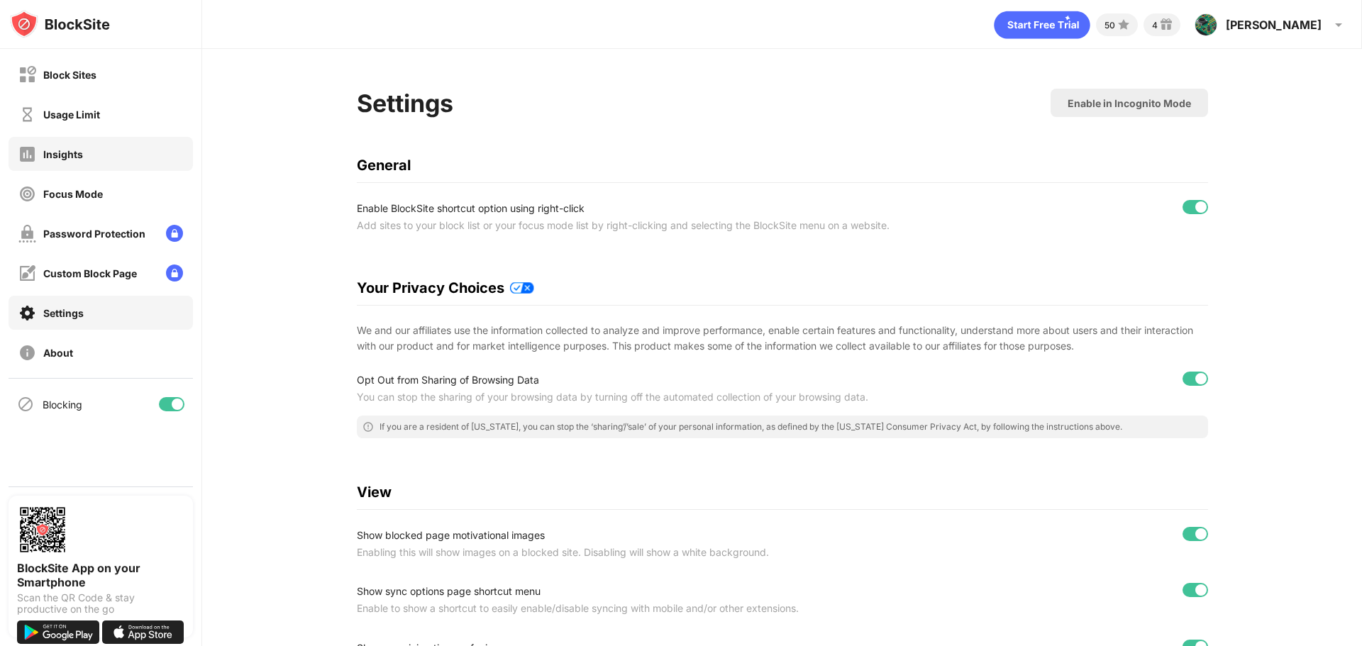
click at [61, 157] on div "Insights" at bounding box center [63, 154] width 40 height 12
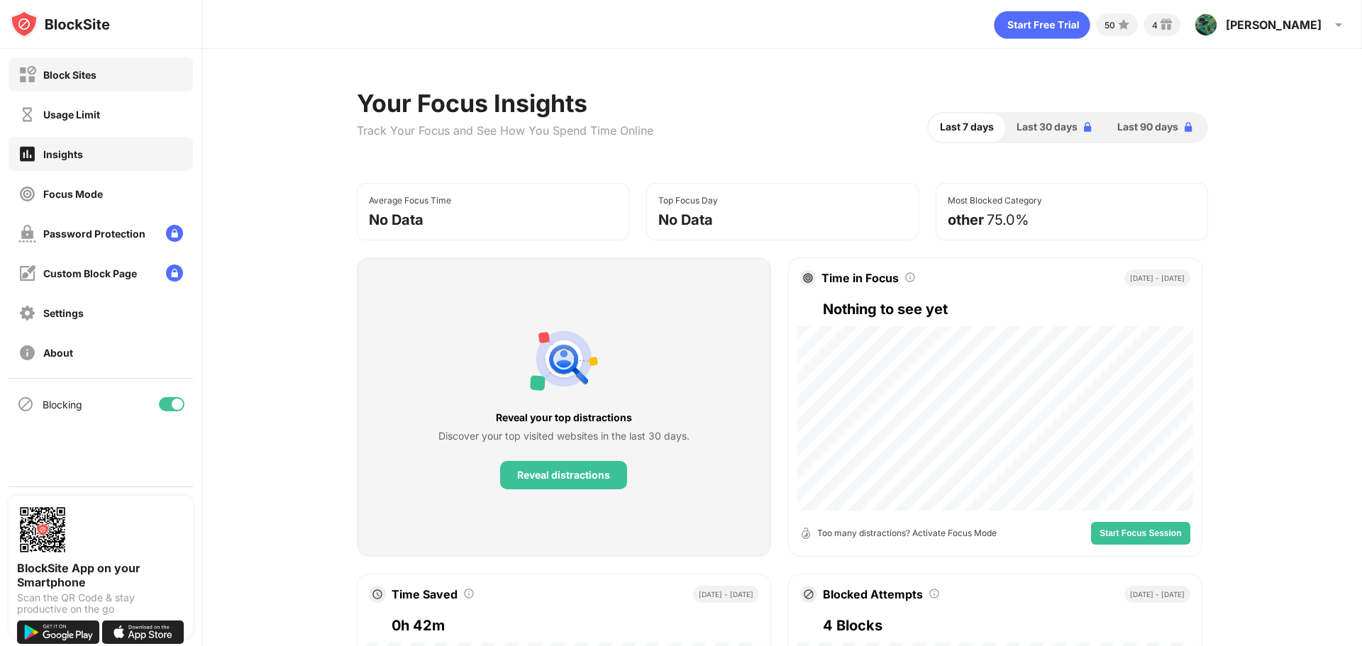
click at [55, 84] on div "Block Sites" at bounding box center [101, 74] width 184 height 34
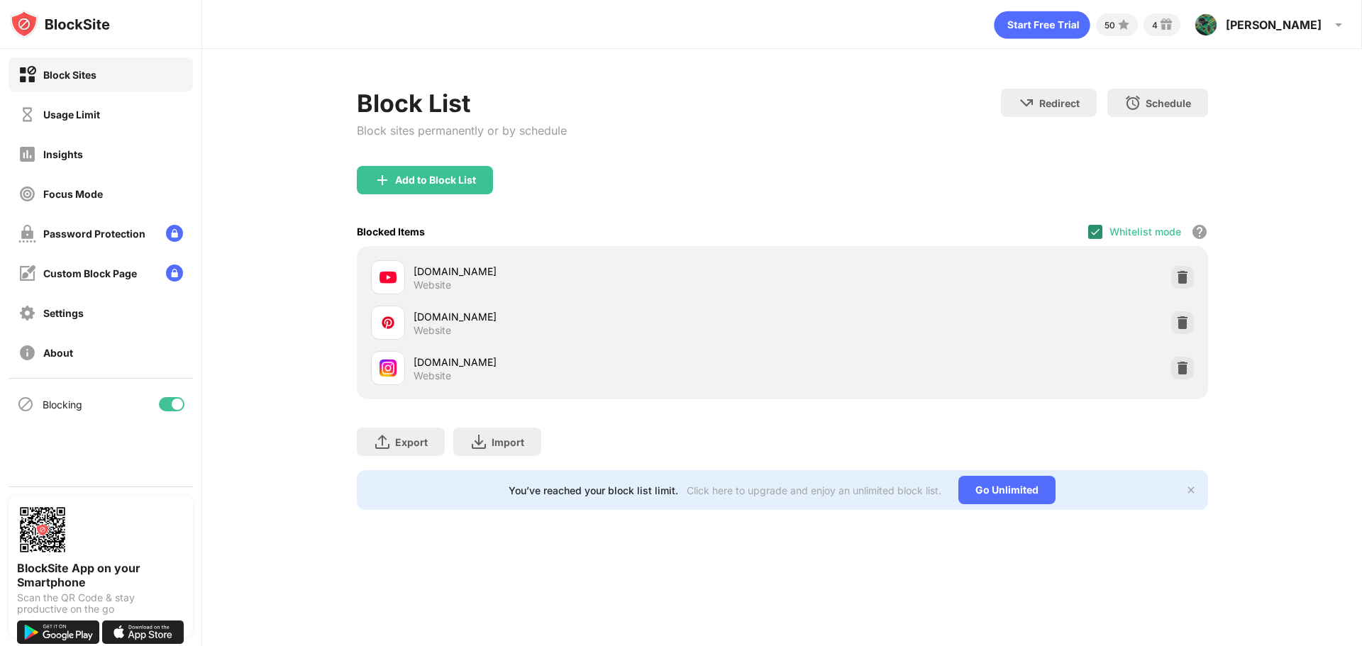
click at [1092, 231] on img at bounding box center [1094, 231] width 11 height 11
click at [1182, 370] on img at bounding box center [1182, 368] width 14 height 14
